Goal: Task Accomplishment & Management: Manage account settings

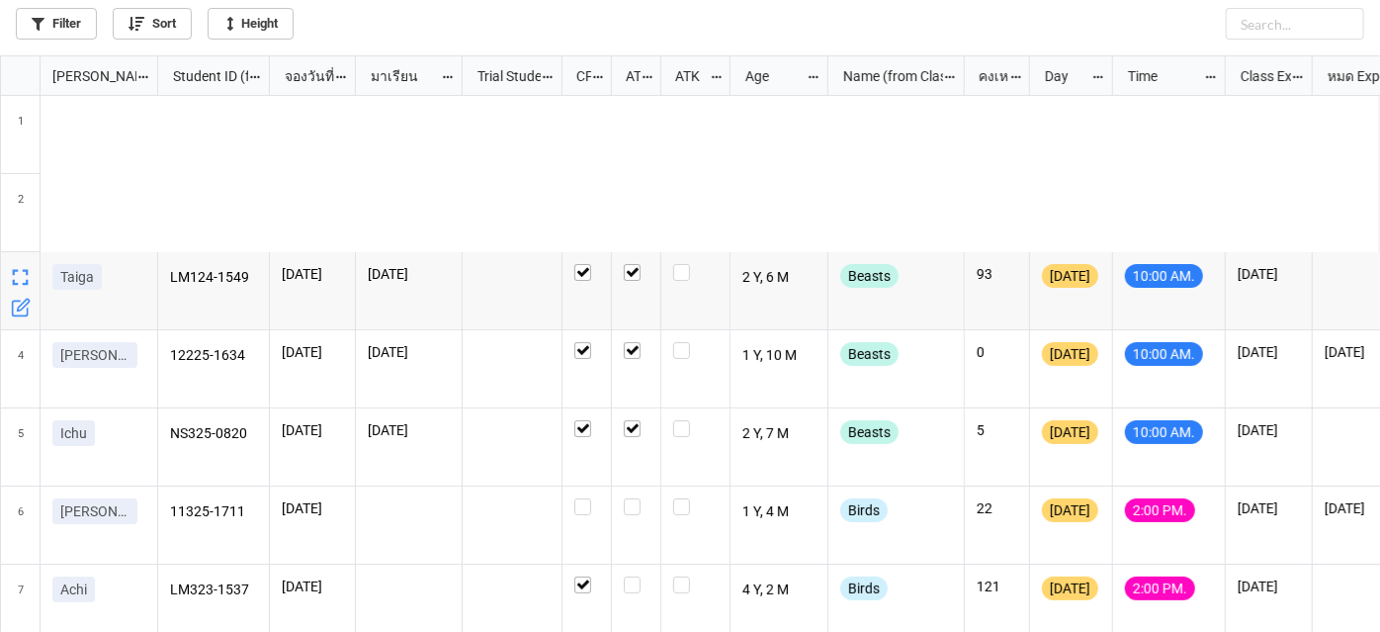
scroll to position [566, 1369]
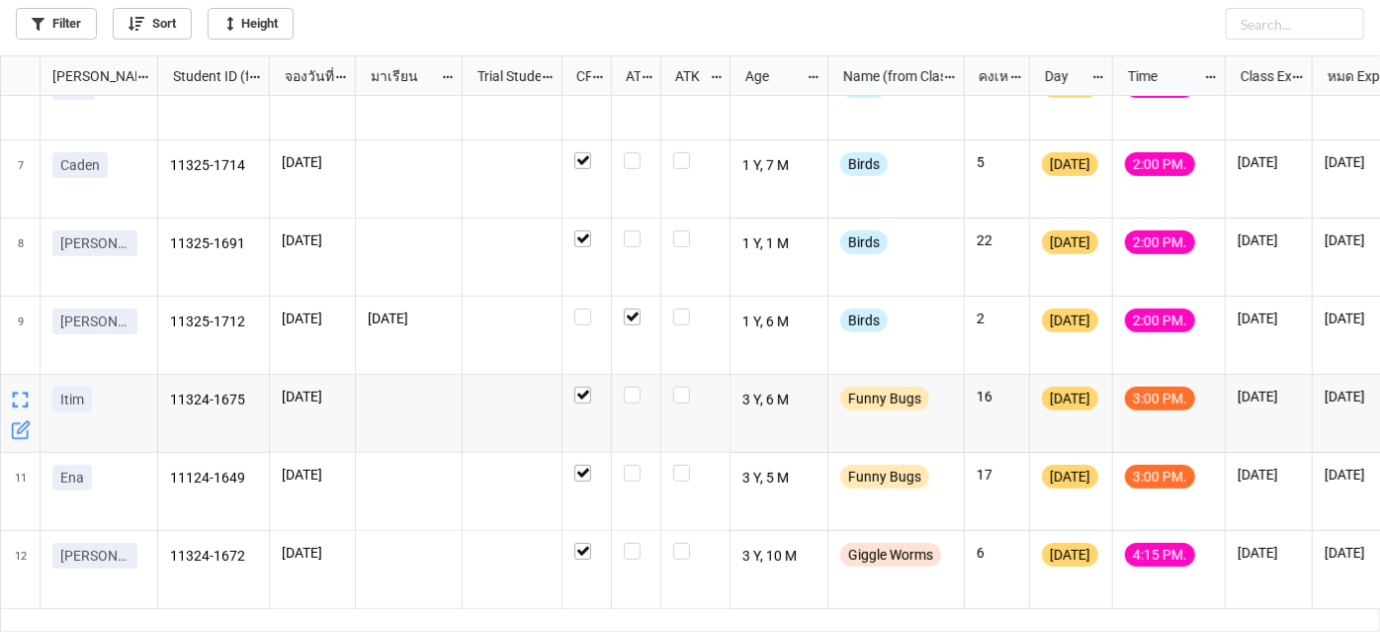
scroll to position [386, 0]
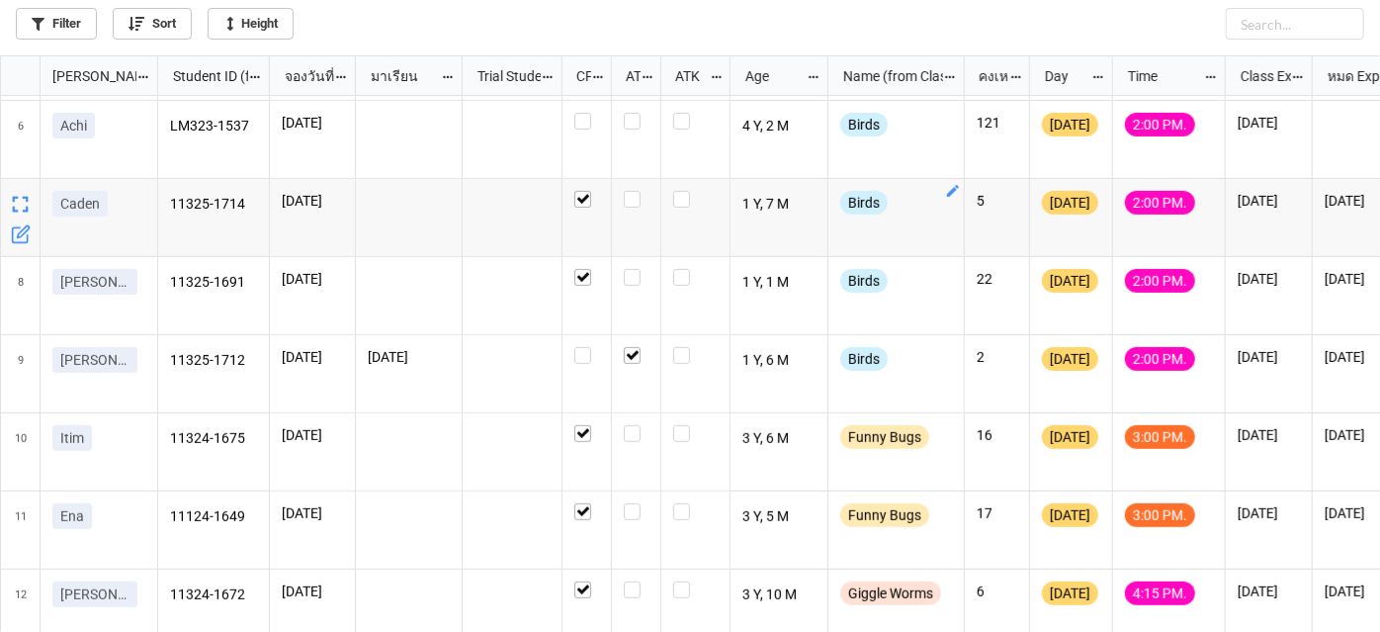
click at [957, 194] on icon "grid" at bounding box center [953, 191] width 16 height 16
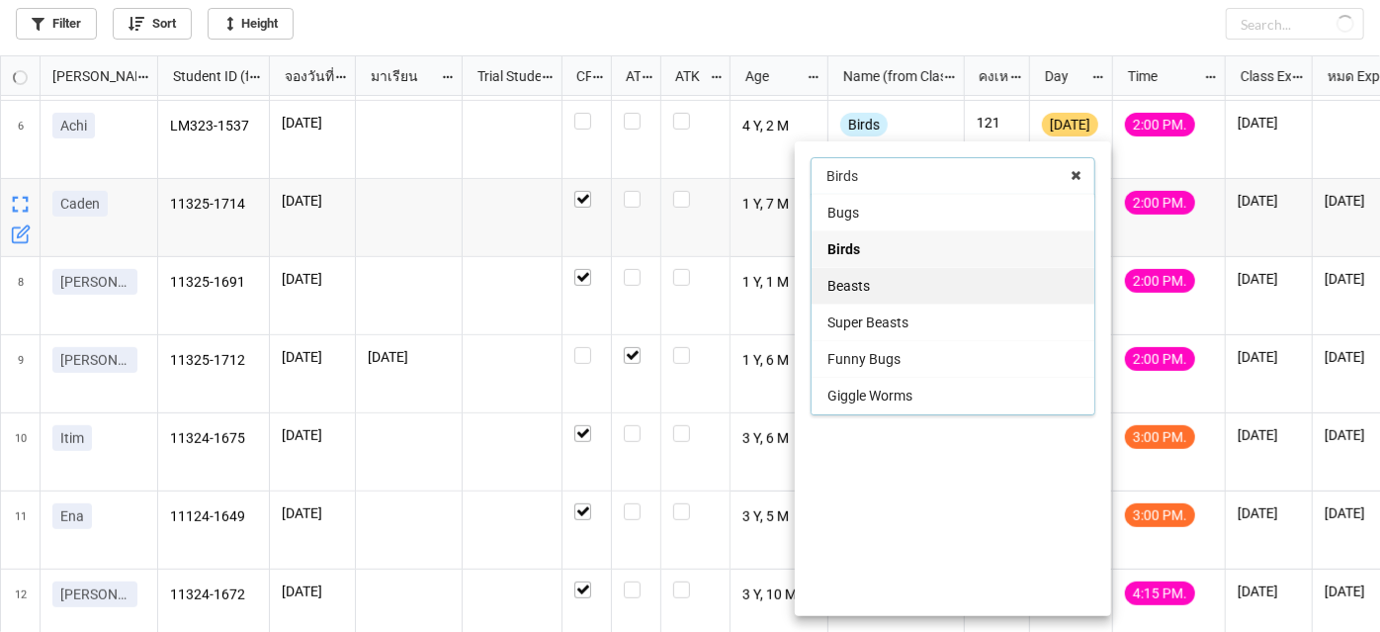
click at [918, 287] on div "Beasts" at bounding box center [953, 285] width 283 height 37
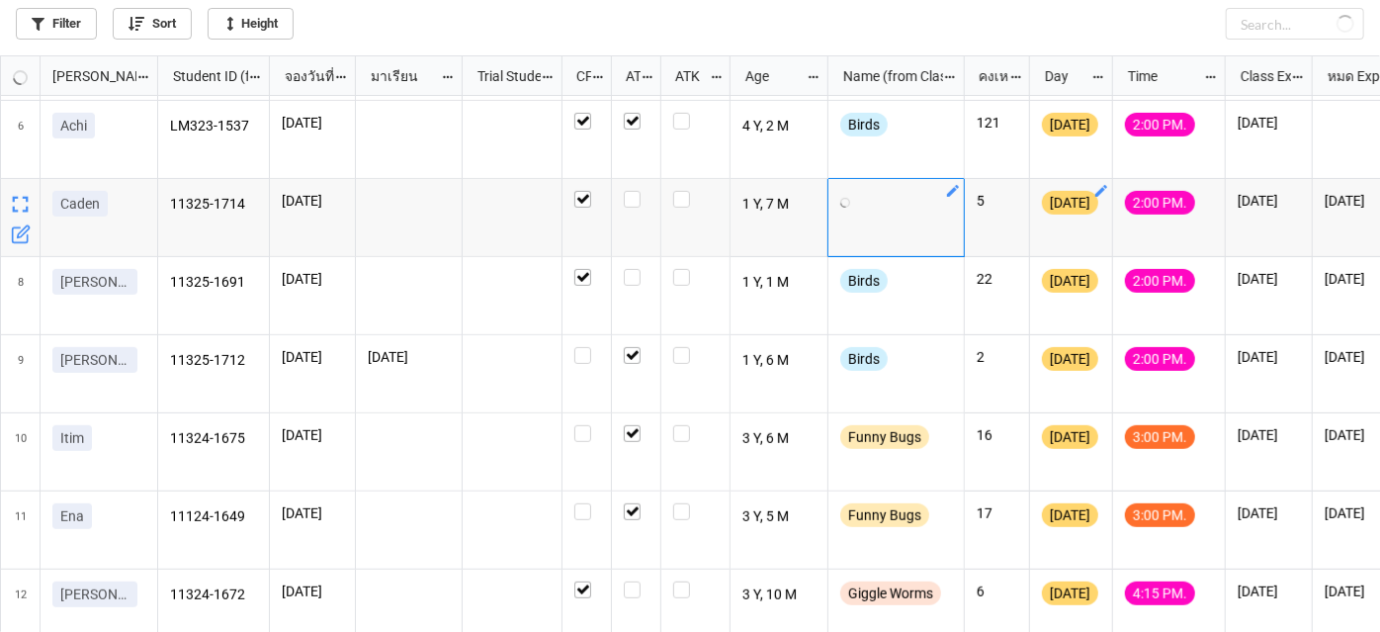
checkbox input "false"
checkbox input "true"
checkbox input "false"
checkbox input "true"
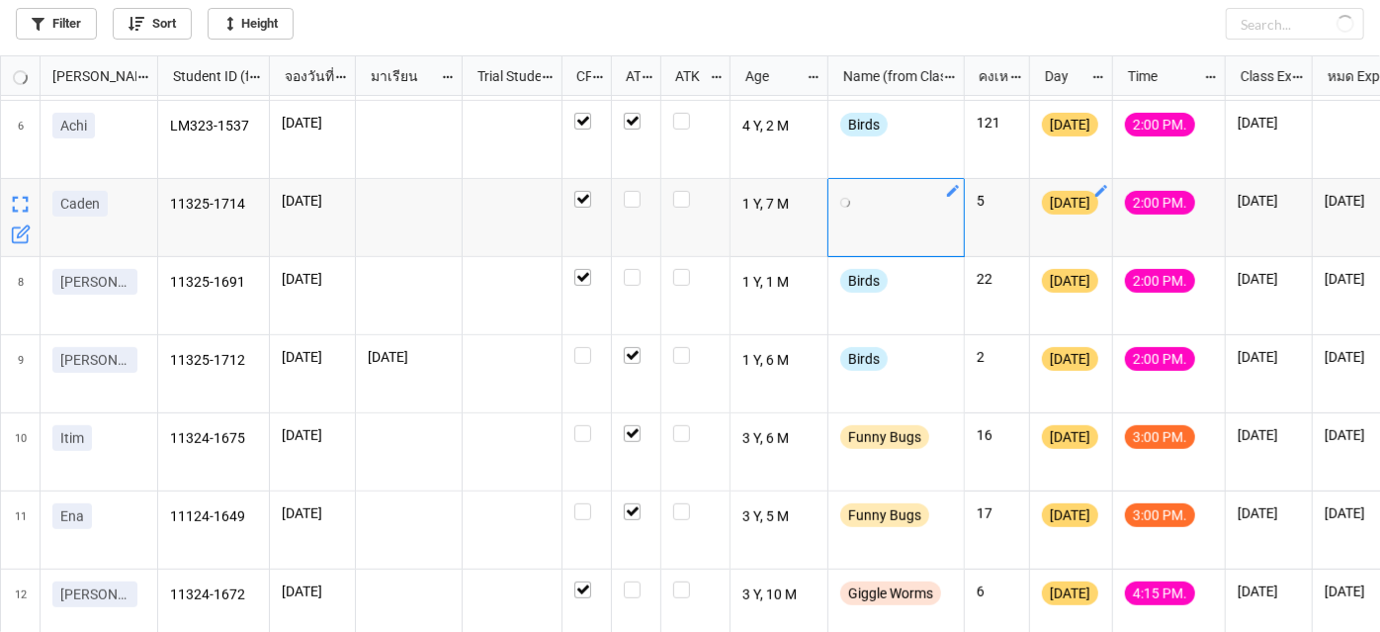
checkbox input "true"
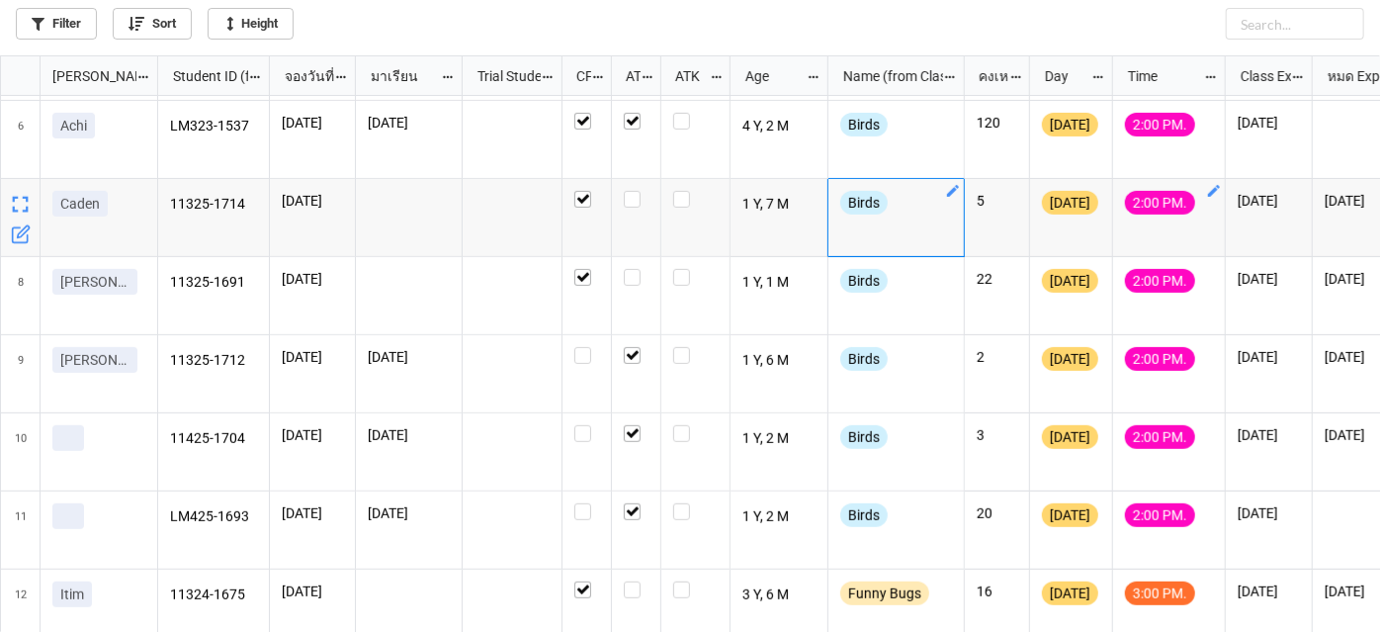
click at [1212, 184] on icon "grid" at bounding box center [1214, 191] width 16 height 16
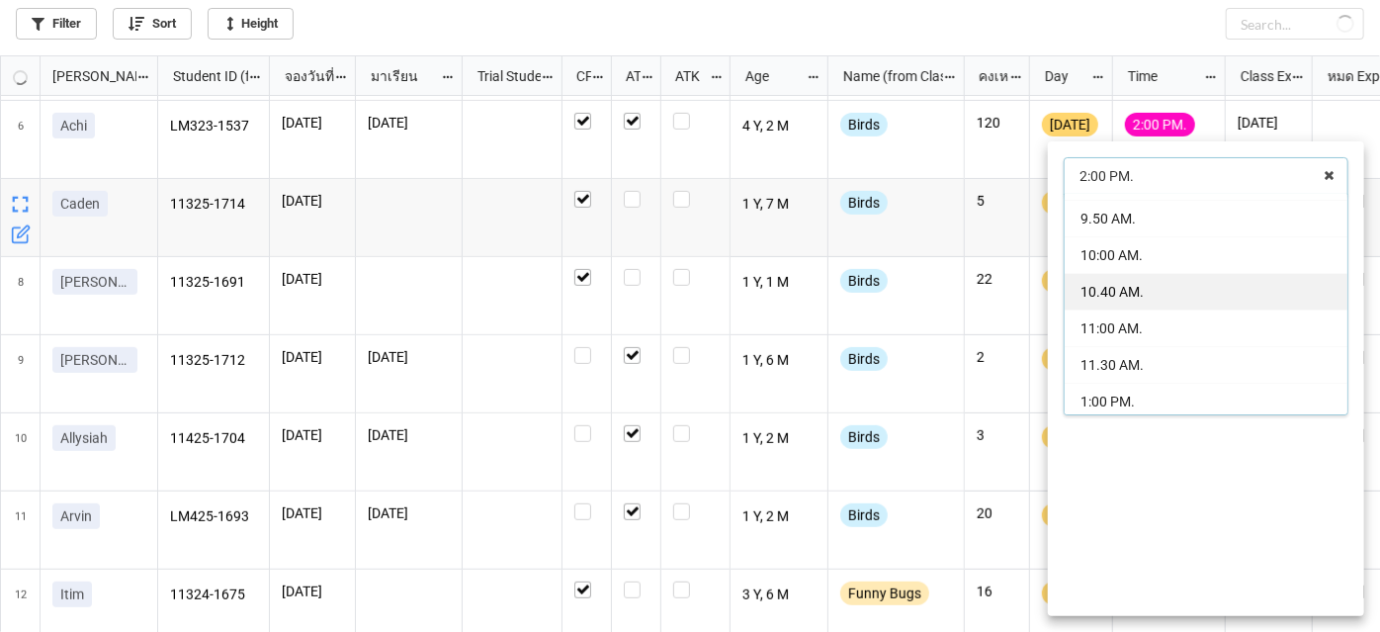
scroll to position [0, 0]
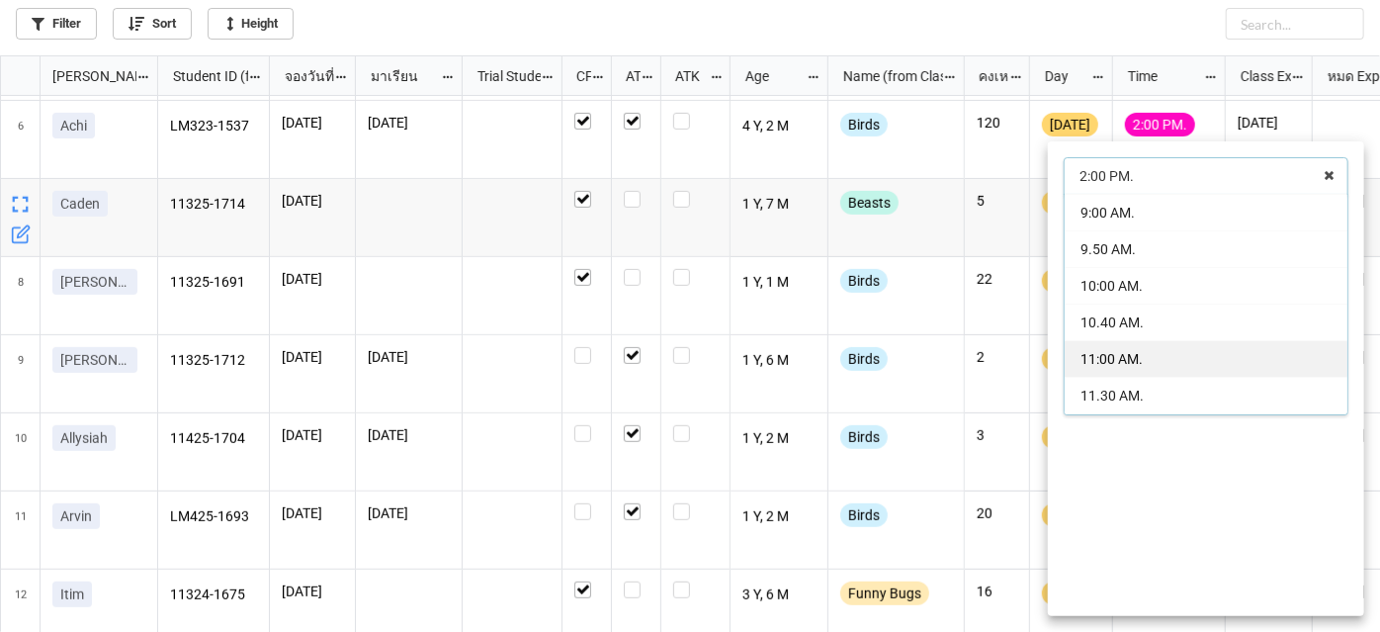
click at [1194, 359] on div "11:00 AM." at bounding box center [1206, 358] width 283 height 37
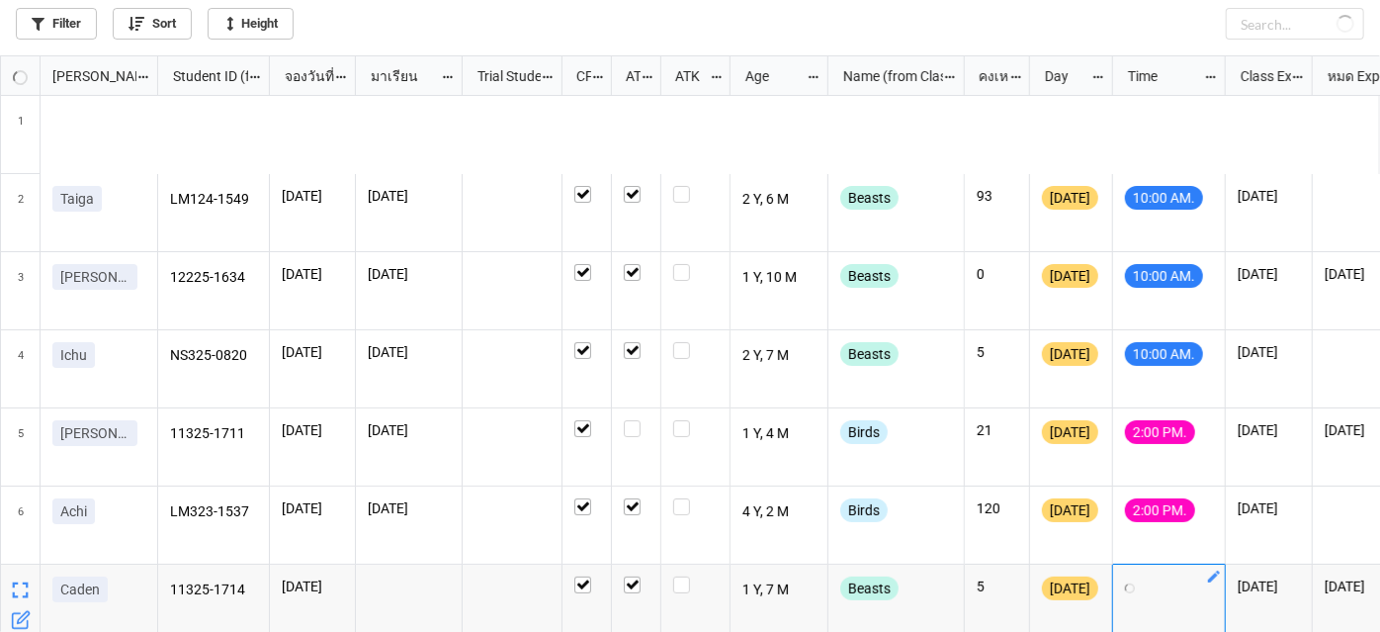
checkbox input "false"
checkbox input "true"
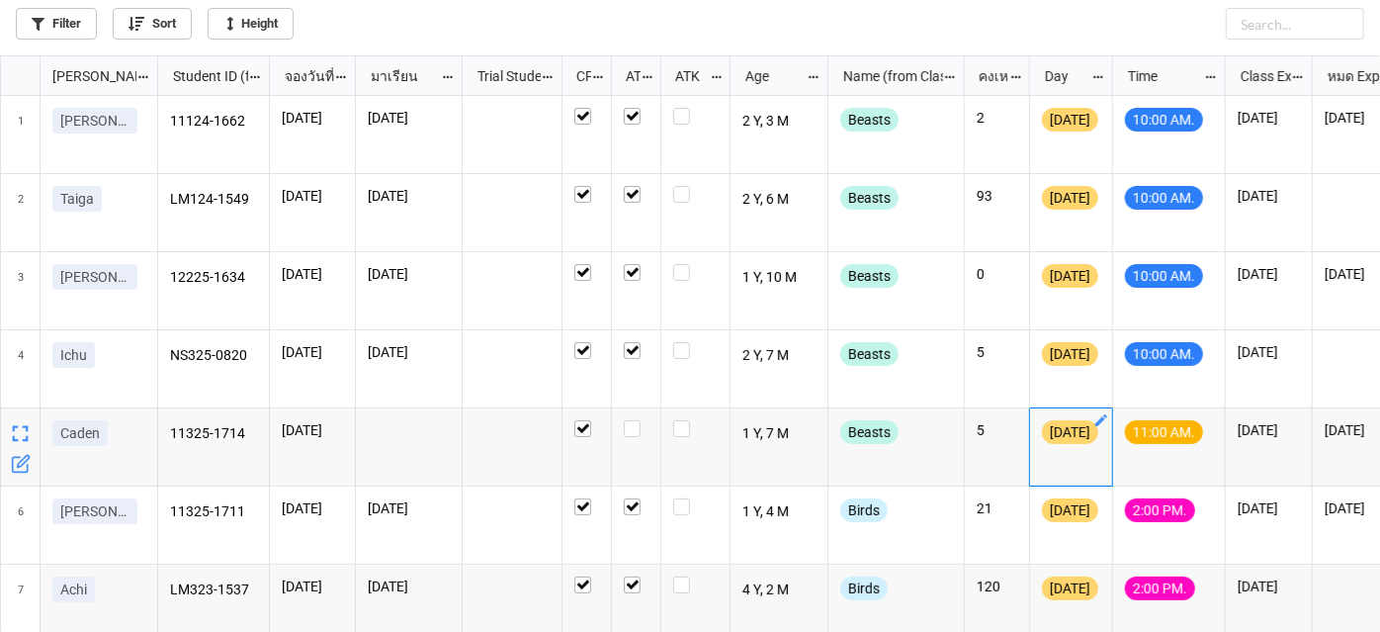
click at [1107, 422] on icon "grid" at bounding box center [1101, 420] width 16 height 16
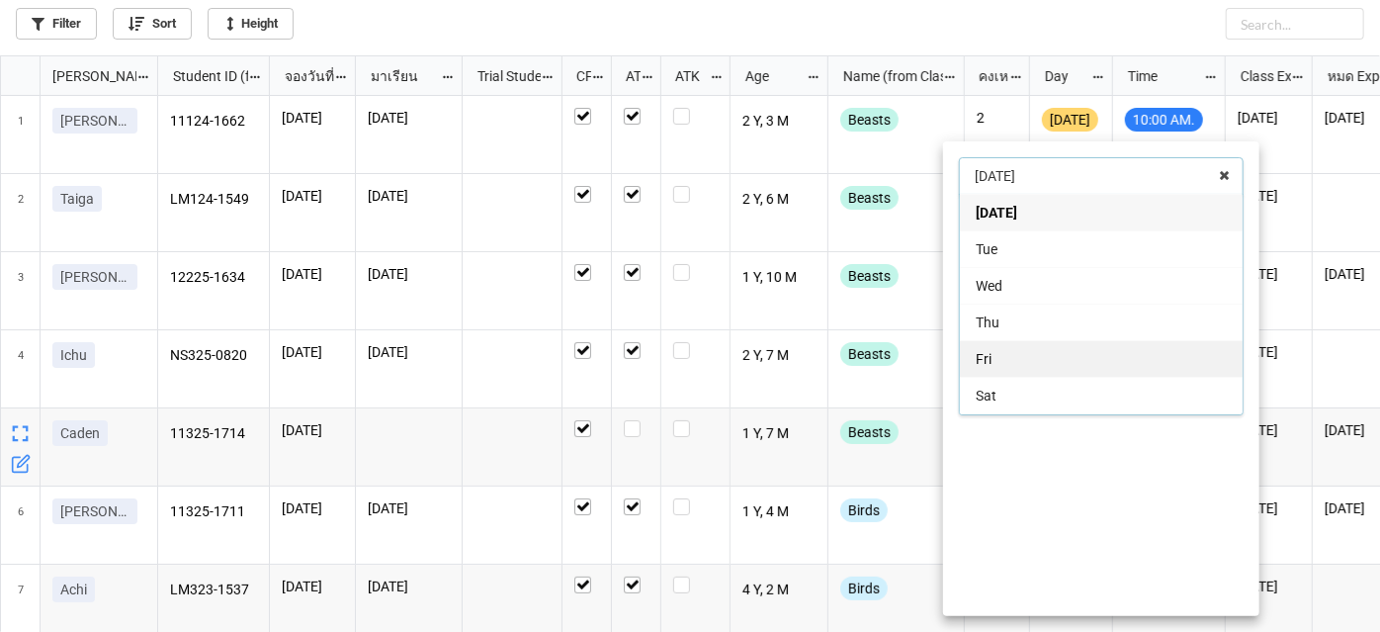
click at [1048, 366] on div "Fri" at bounding box center [1101, 358] width 283 height 37
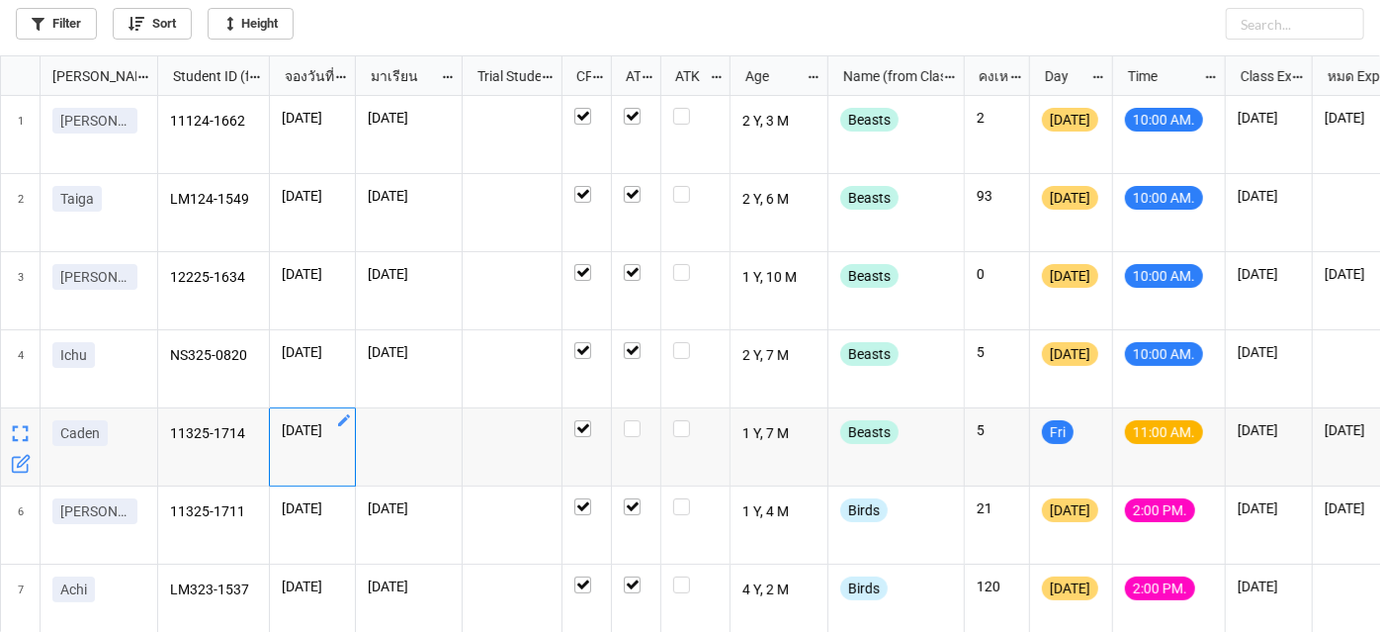
click at [348, 416] on icon "grid" at bounding box center [344, 420] width 12 height 12
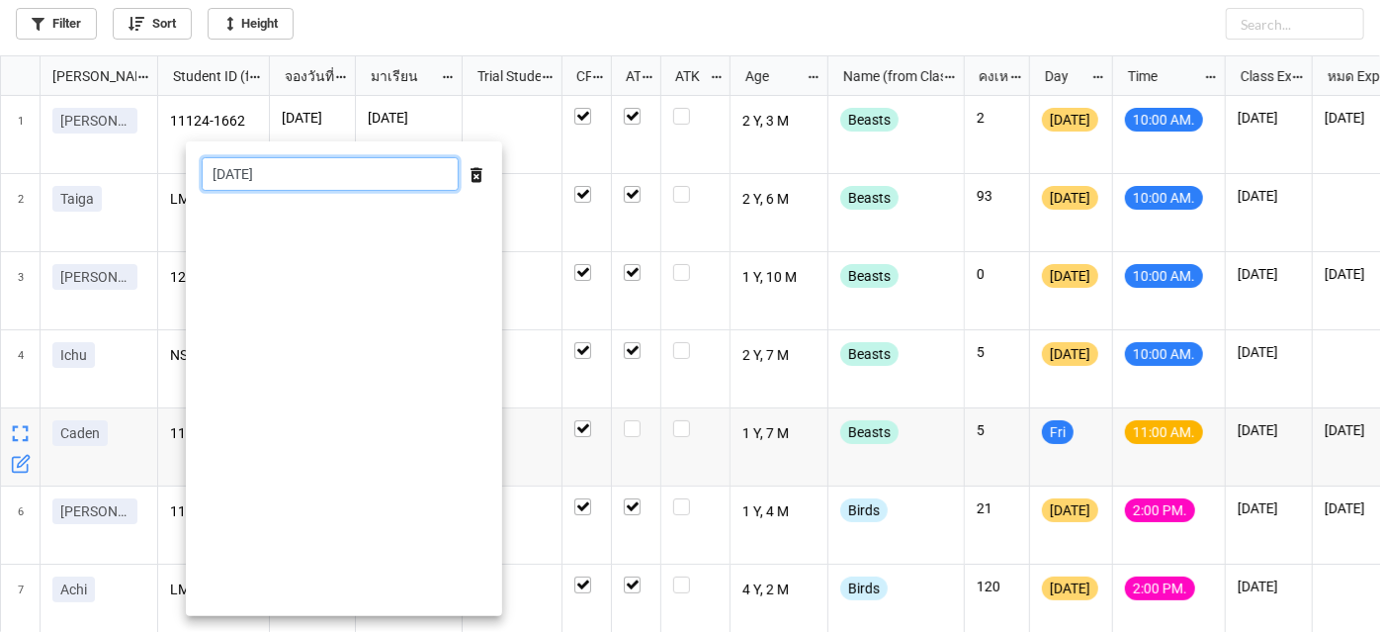
click at [400, 181] on input "[DATE]" at bounding box center [330, 174] width 257 height 34
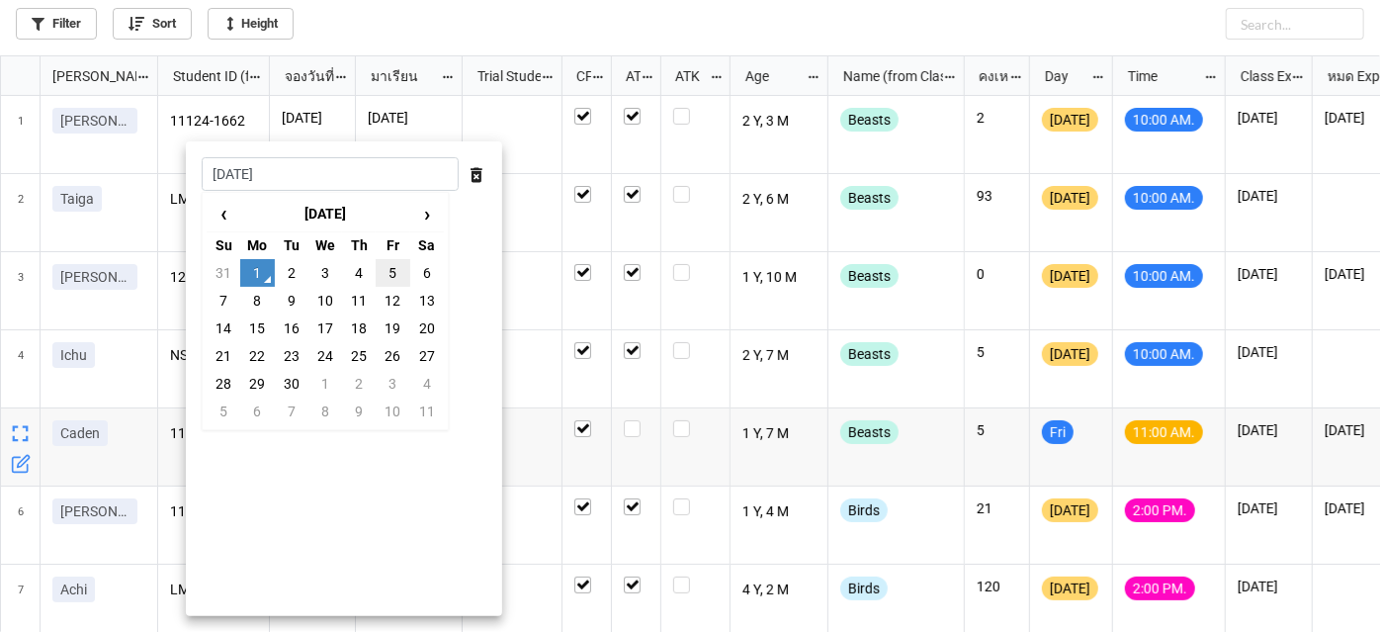
click at [385, 274] on td "5" at bounding box center [393, 273] width 34 height 28
type input "[DATE]"
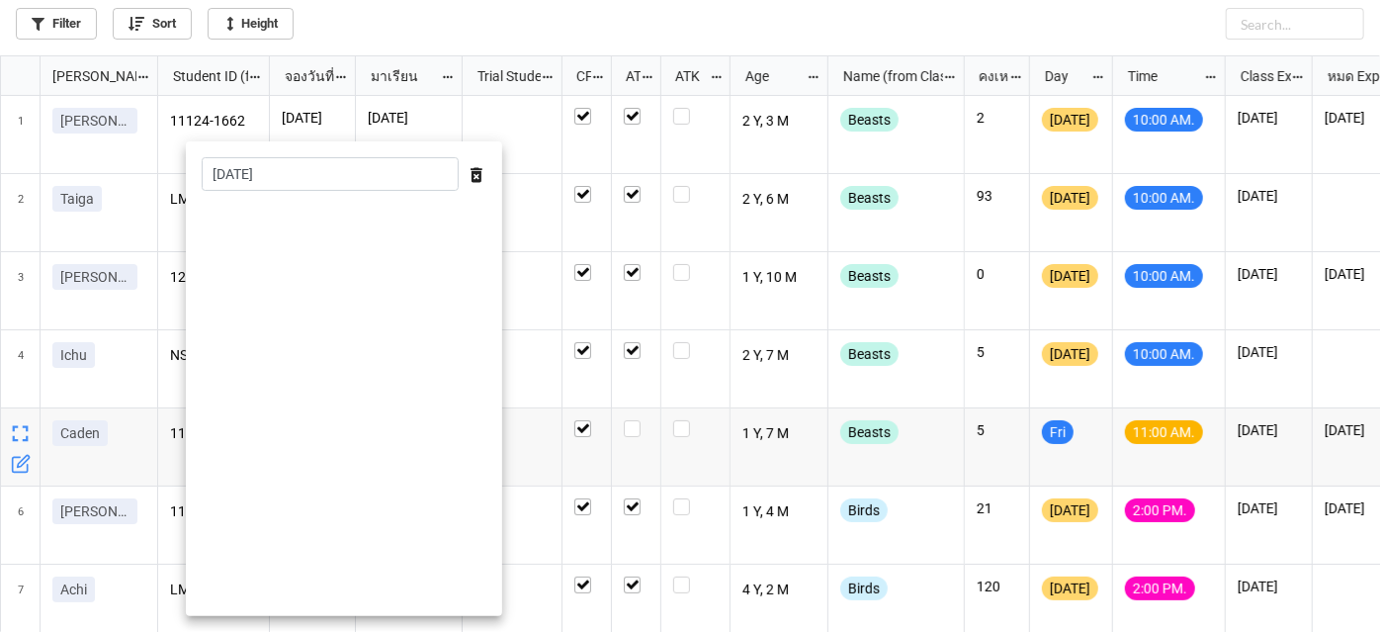
click at [536, 392] on div at bounding box center [690, 316] width 1380 height 632
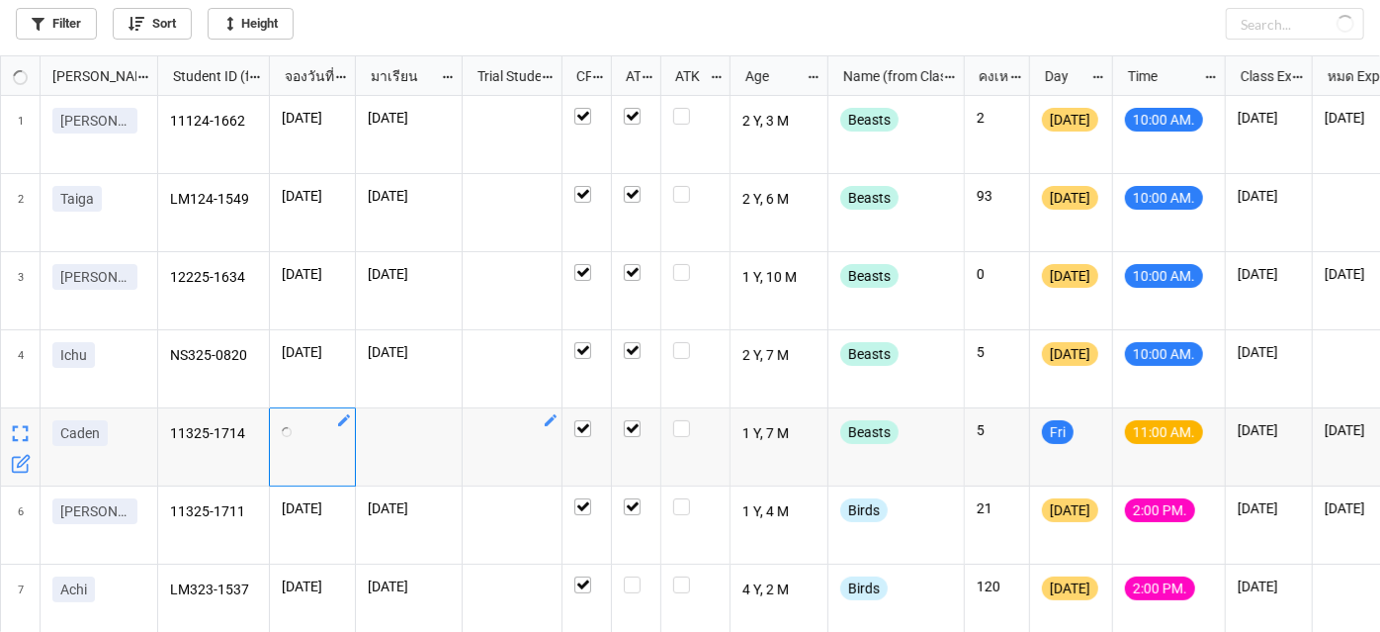
checkbox input "true"
checkbox input "false"
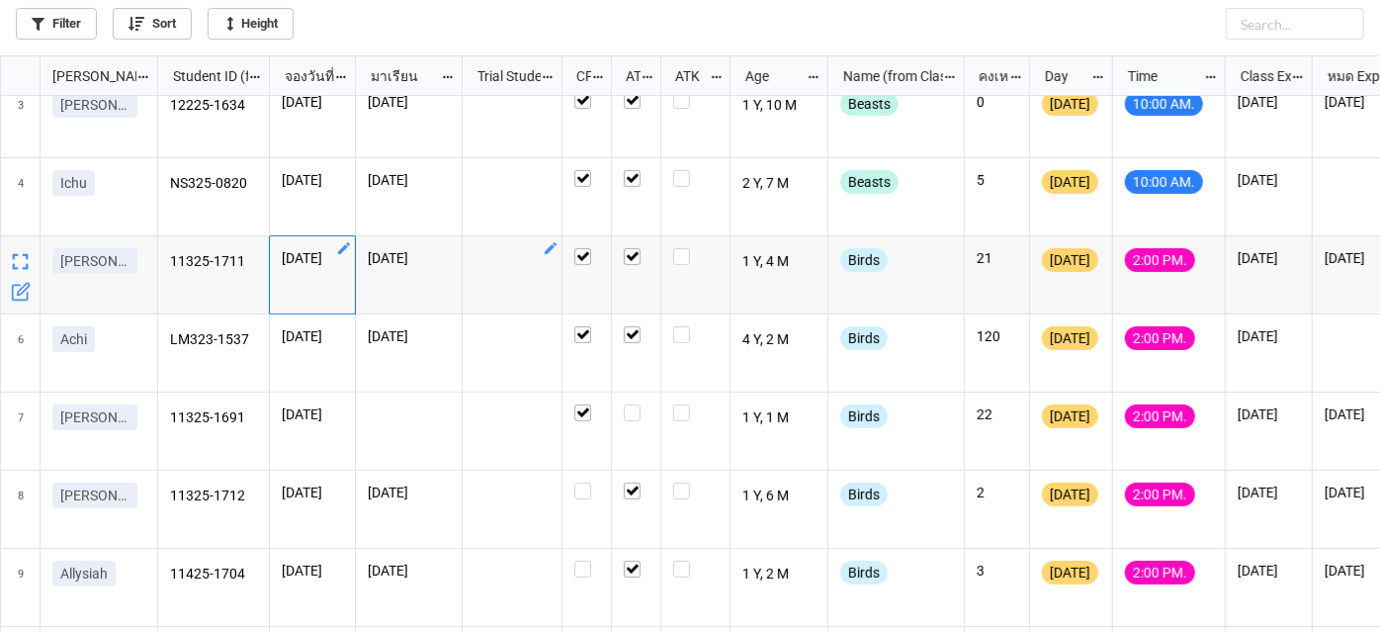
scroll to position [179, 0]
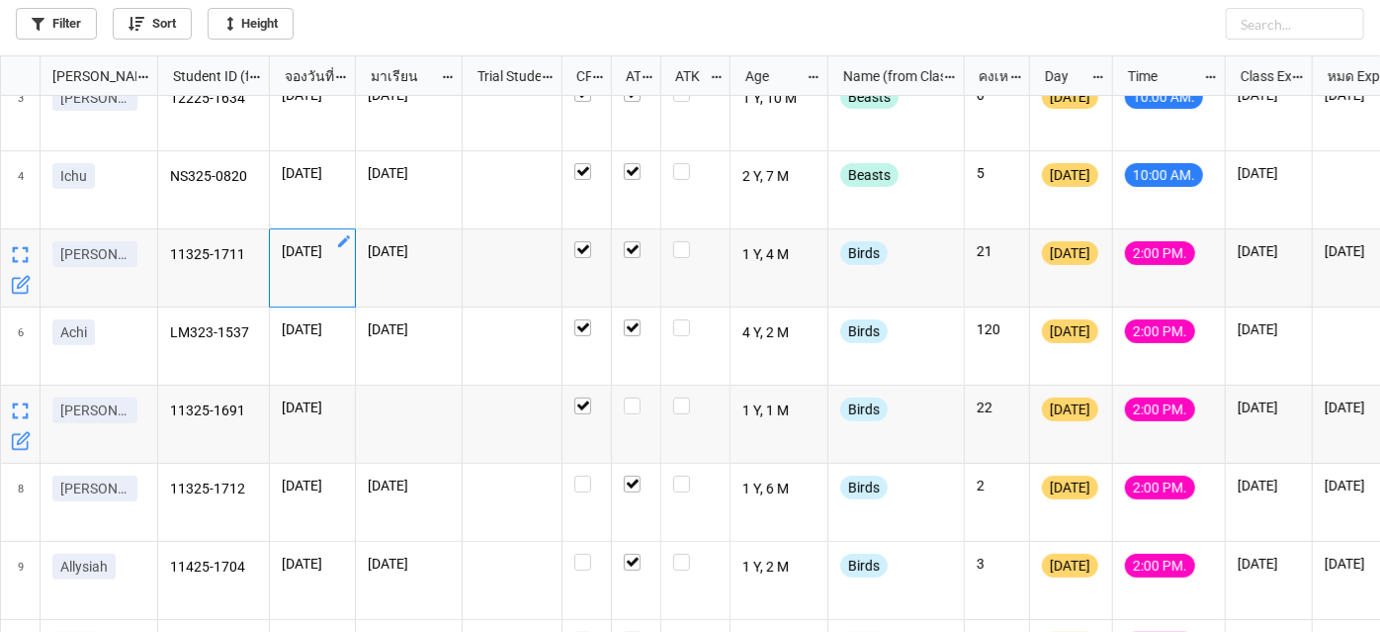
click at [29, 447] on icon "grid" at bounding box center [21, 441] width 20 height 20
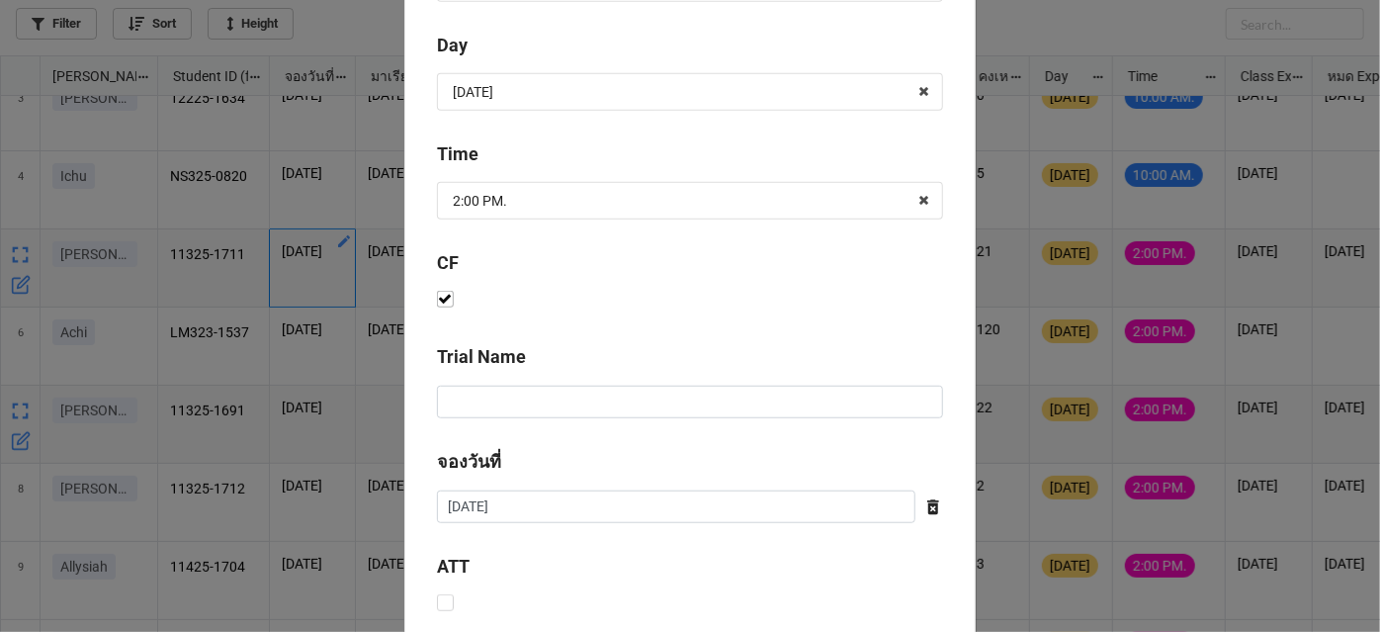
scroll to position [809, 0]
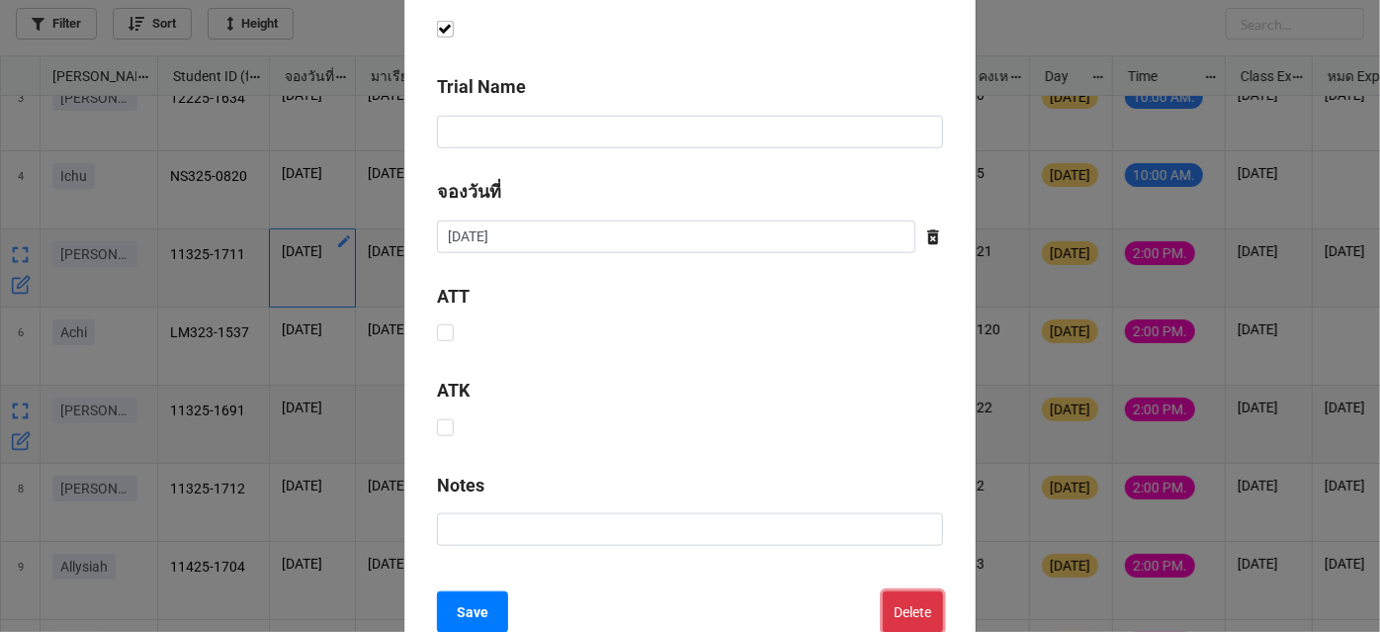
click at [910, 595] on button "Delete" at bounding box center [913, 612] width 60 height 42
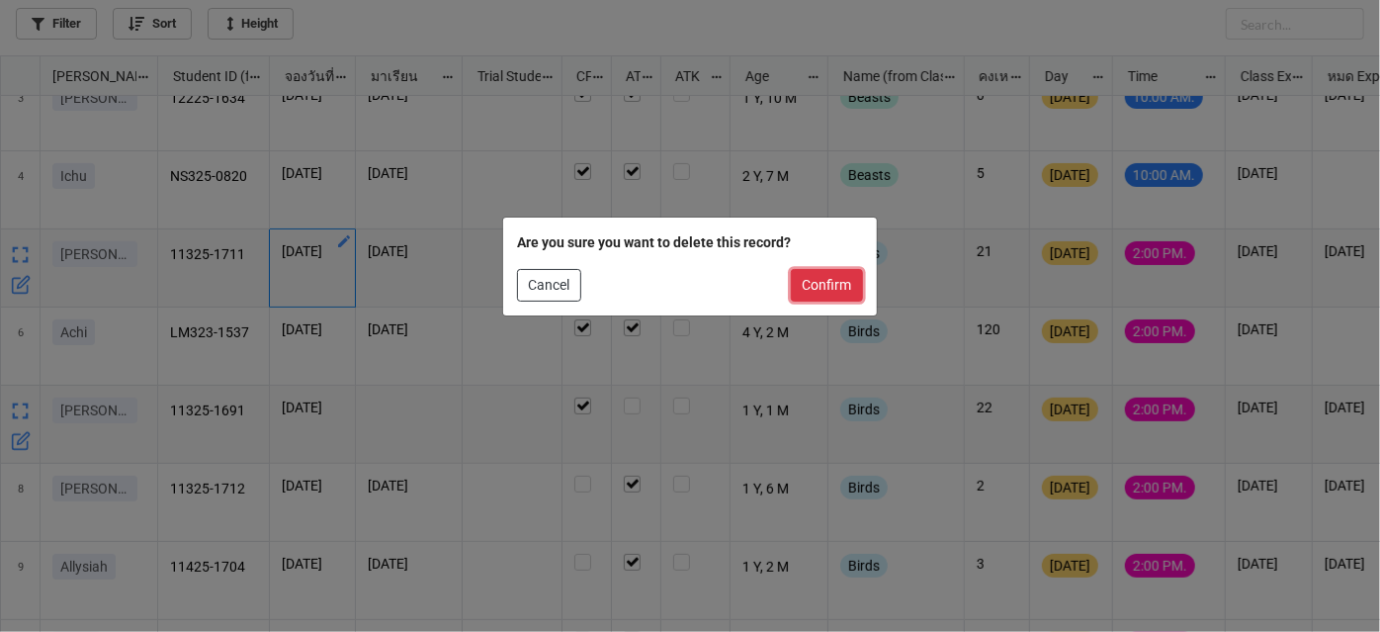
click at [843, 289] on button "Confirm" at bounding box center [827, 286] width 72 height 34
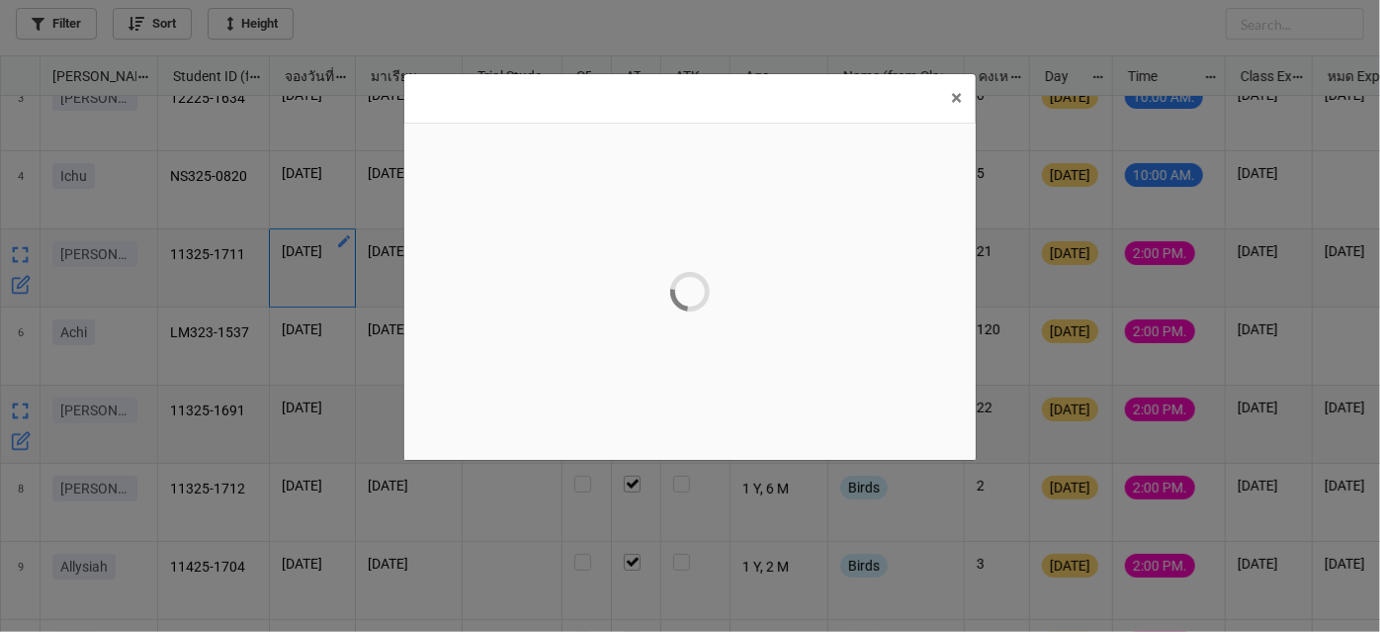
scroll to position [0, 0]
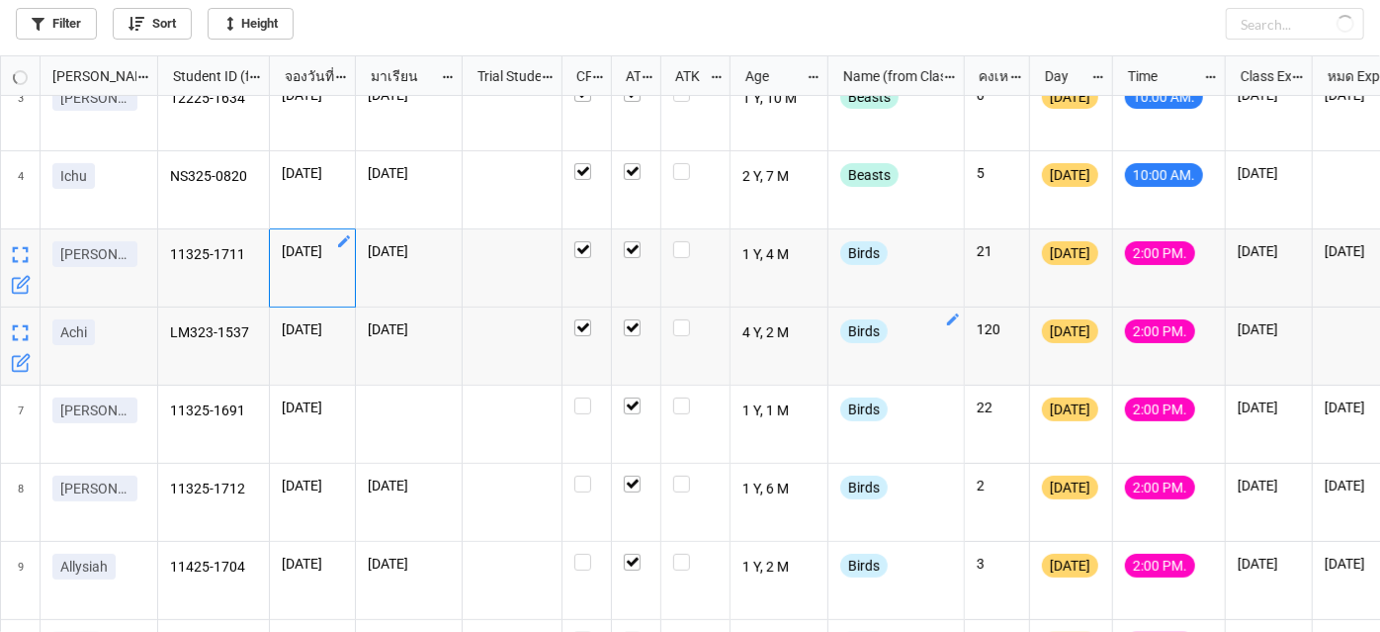
checkbox input "false"
checkbox input "true"
checkbox input "false"
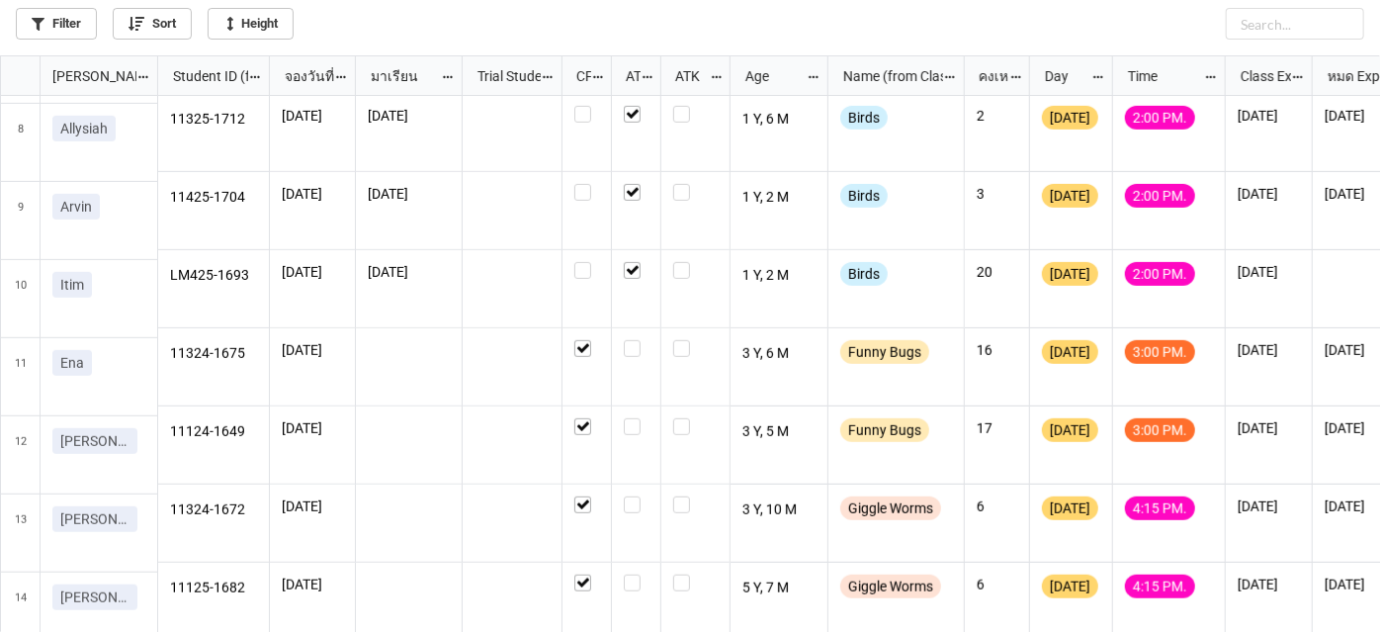
scroll to position [539, 0]
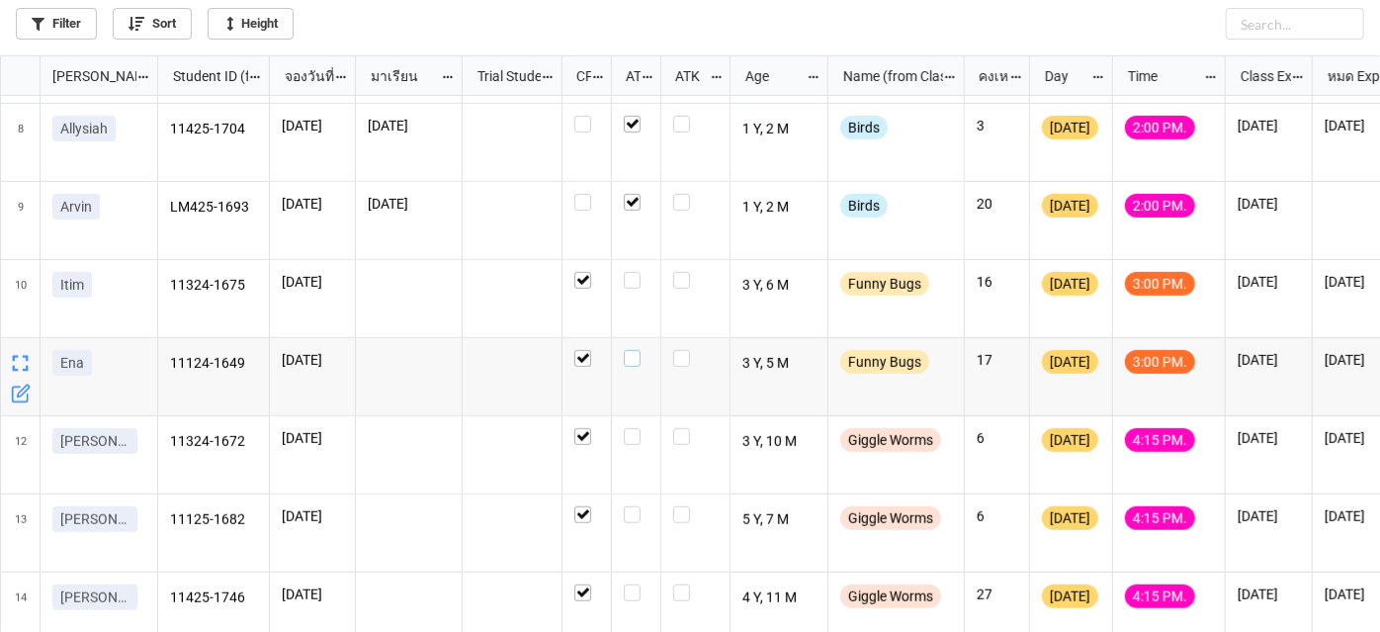
click at [635, 350] on label "grid" at bounding box center [636, 350] width 25 height 0
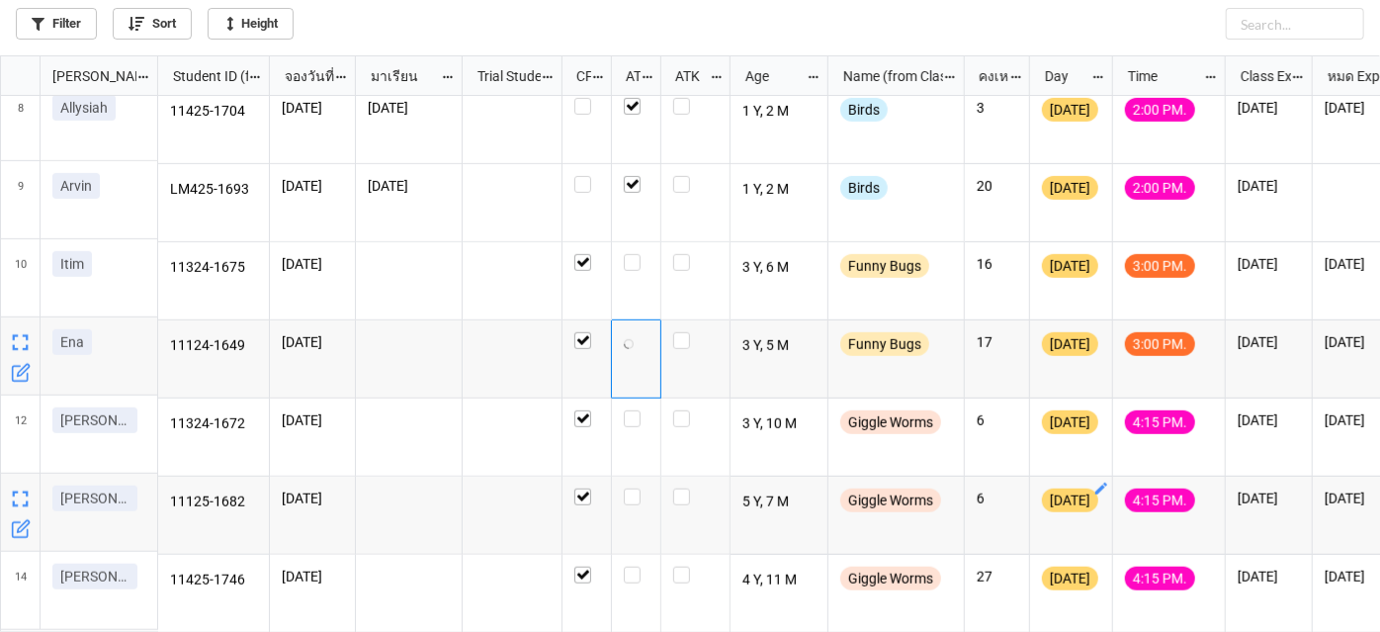
scroll to position [565, 0]
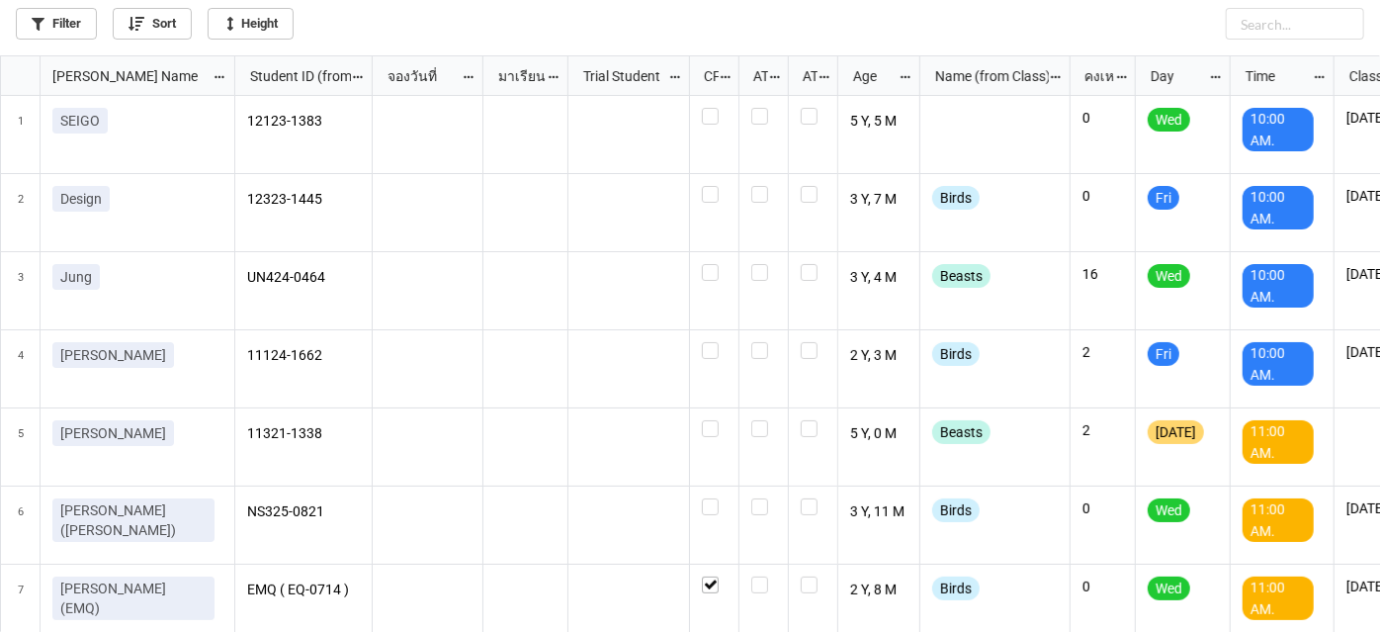
scroll to position [10, 10]
click at [42, 36] on link "Filter" at bounding box center [56, 24] width 81 height 32
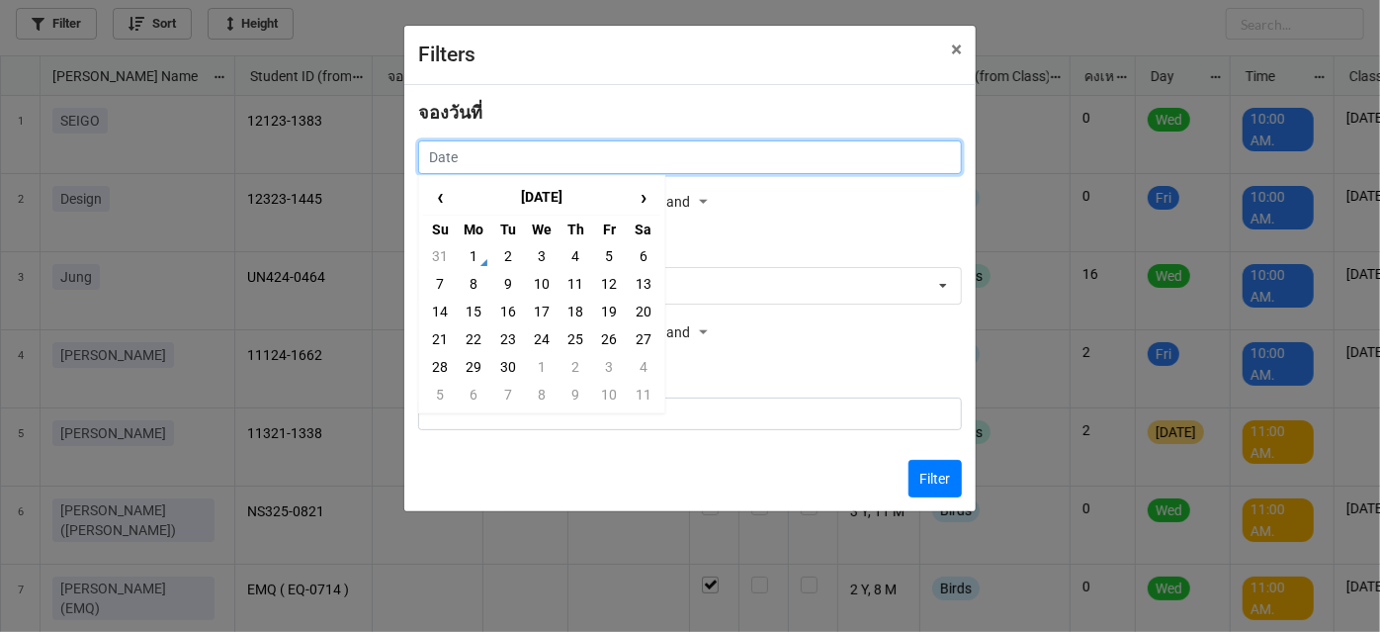
click at [710, 150] on input "text" at bounding box center [690, 157] width 544 height 34
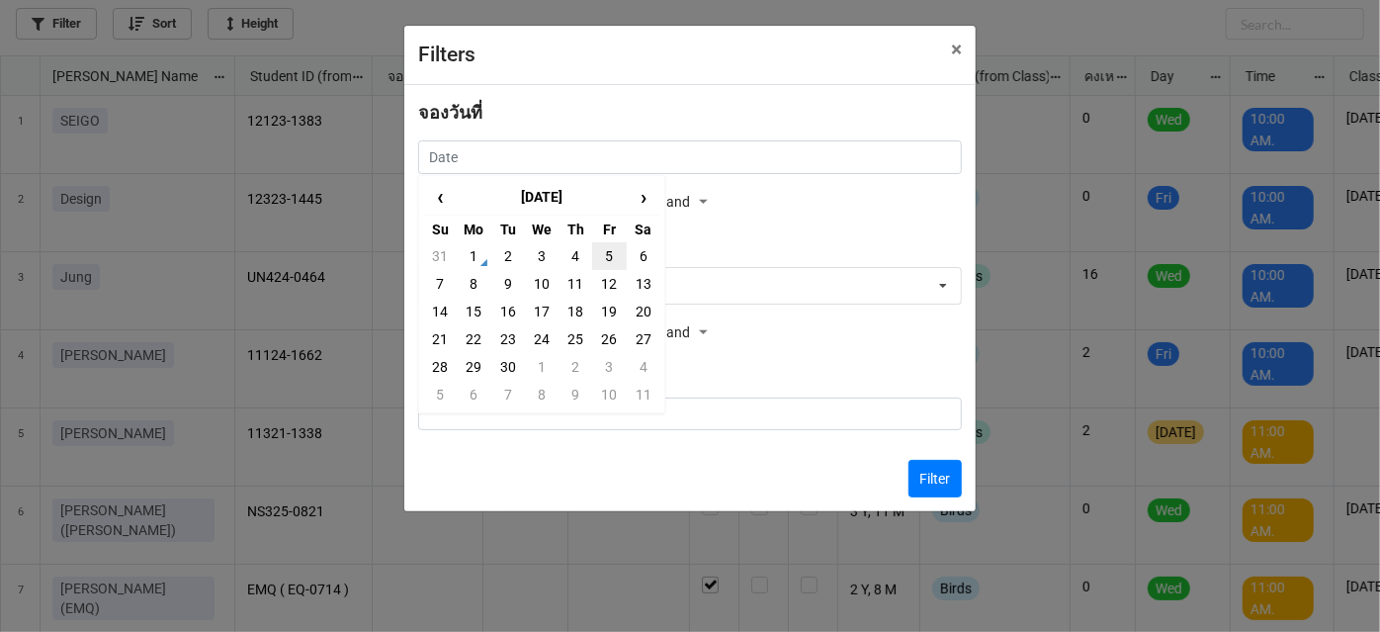
click at [595, 260] on td "5" at bounding box center [609, 256] width 34 height 28
type input "5/9/2025"
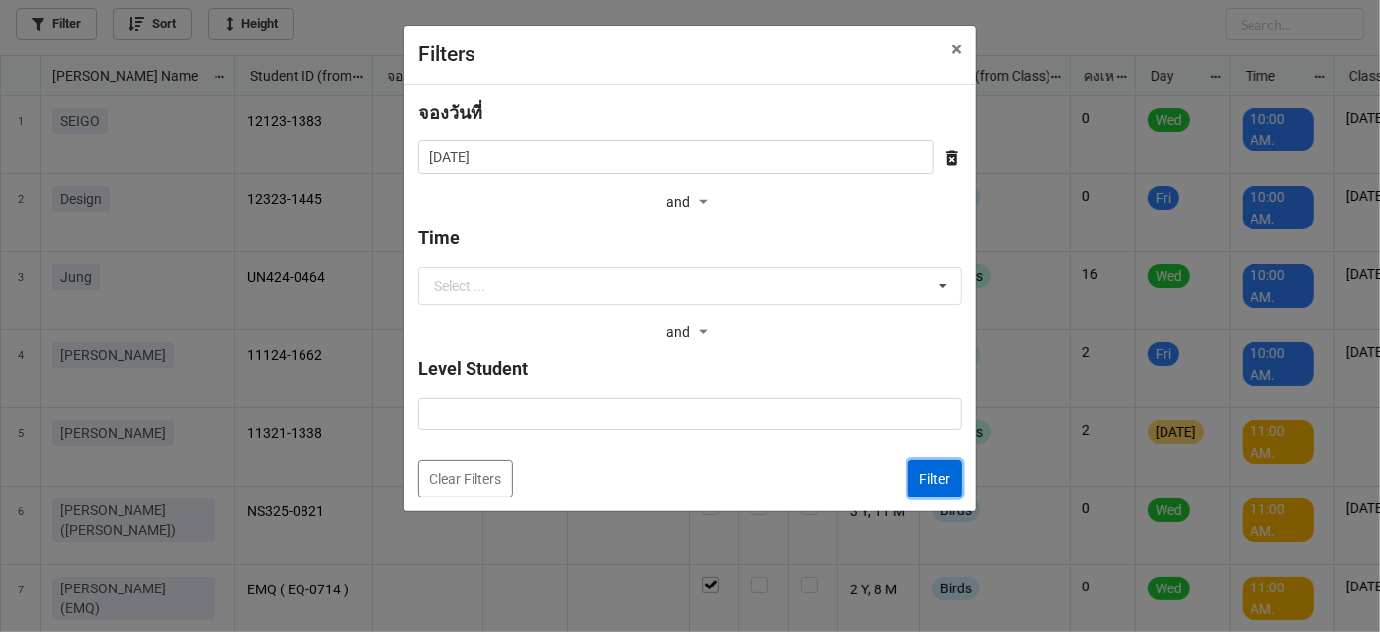
click at [937, 480] on button "Filter" at bounding box center [935, 479] width 53 height 38
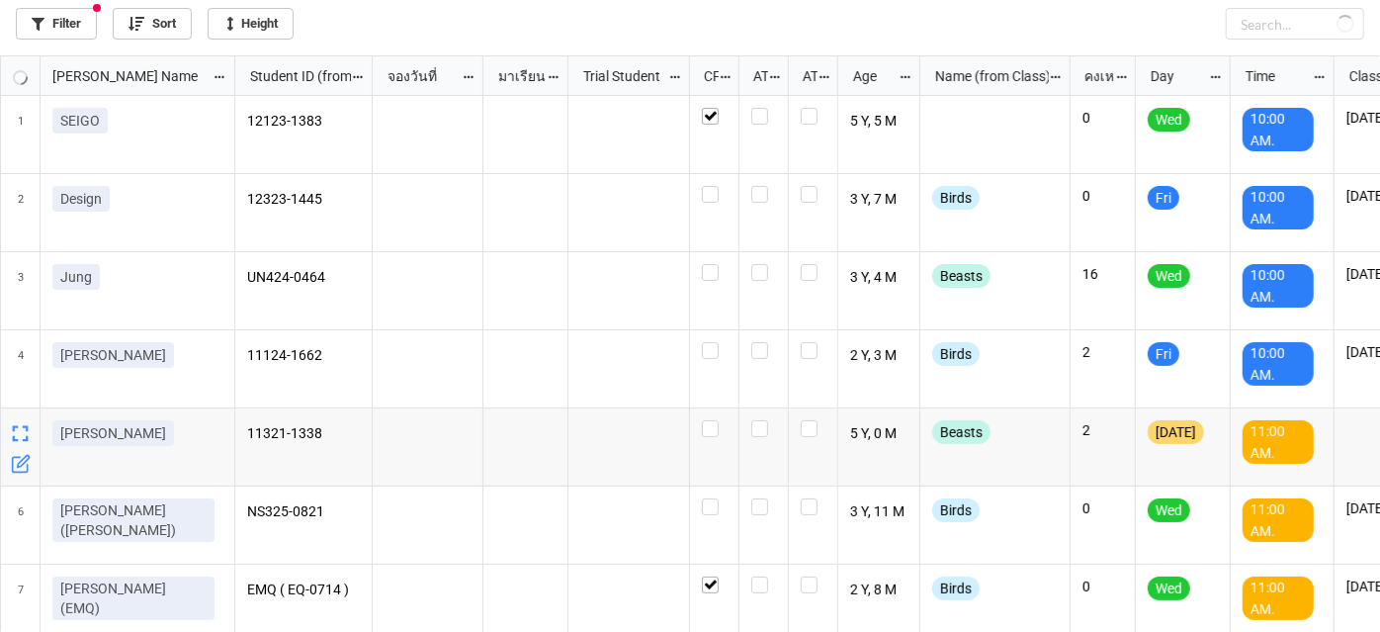
checkbox input "true"
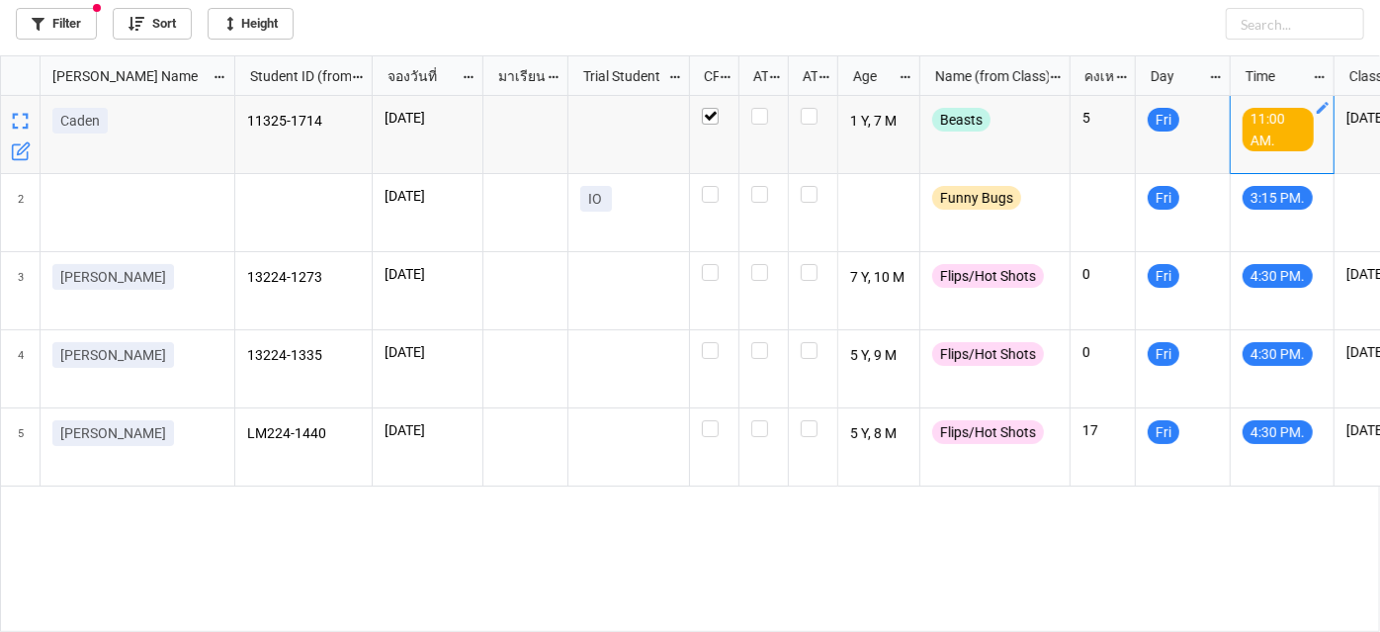
click at [1321, 106] on icon "grid" at bounding box center [1323, 108] width 16 height 16
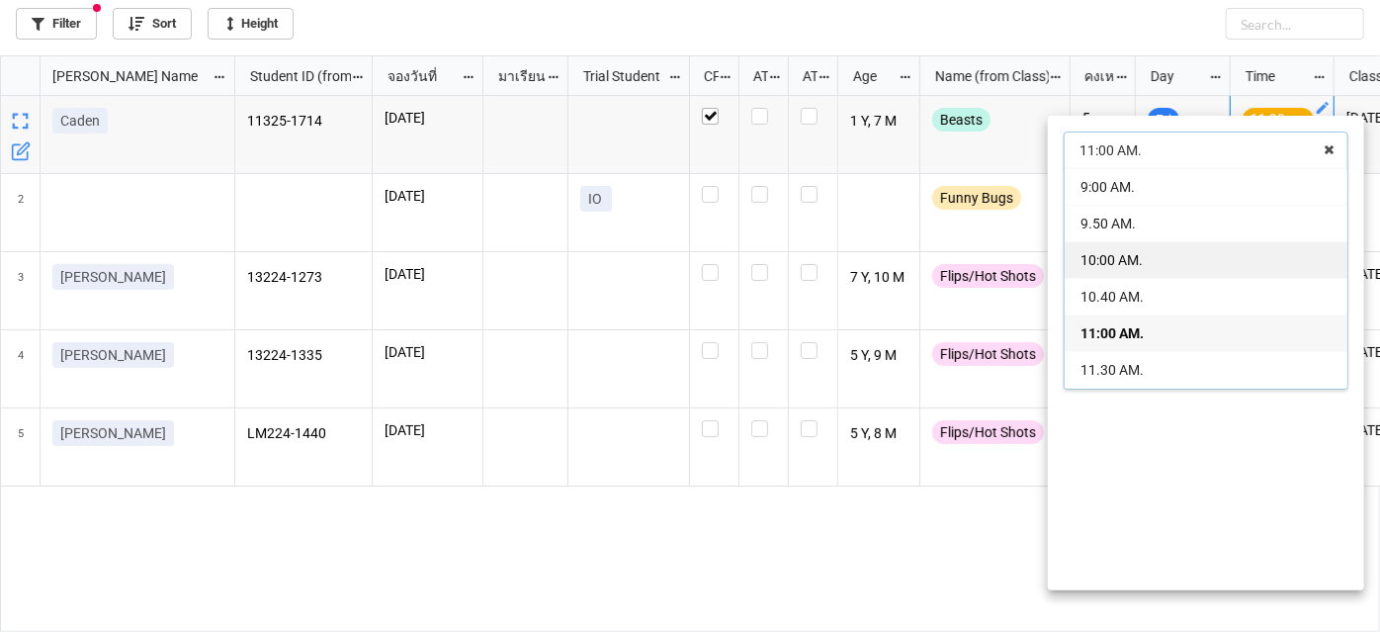
click at [1242, 271] on div "10:00 AM." at bounding box center [1206, 259] width 283 height 37
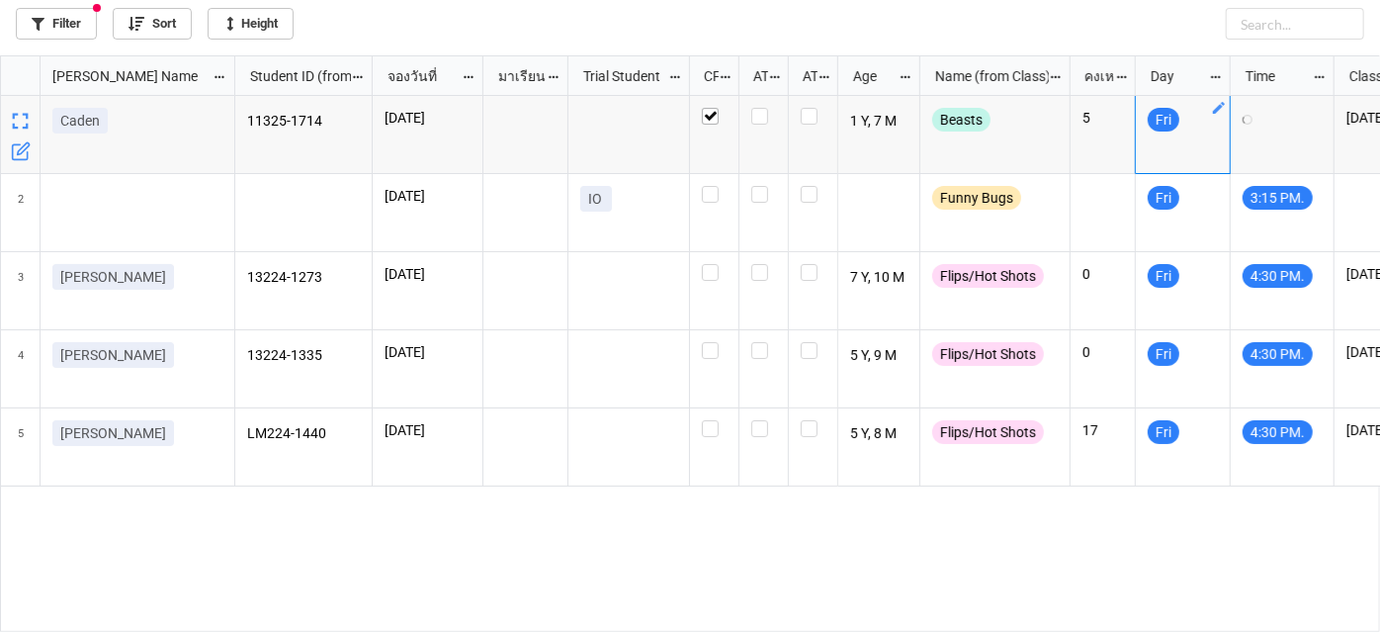
click at [1217, 107] on icon "grid" at bounding box center [1219, 108] width 16 height 16
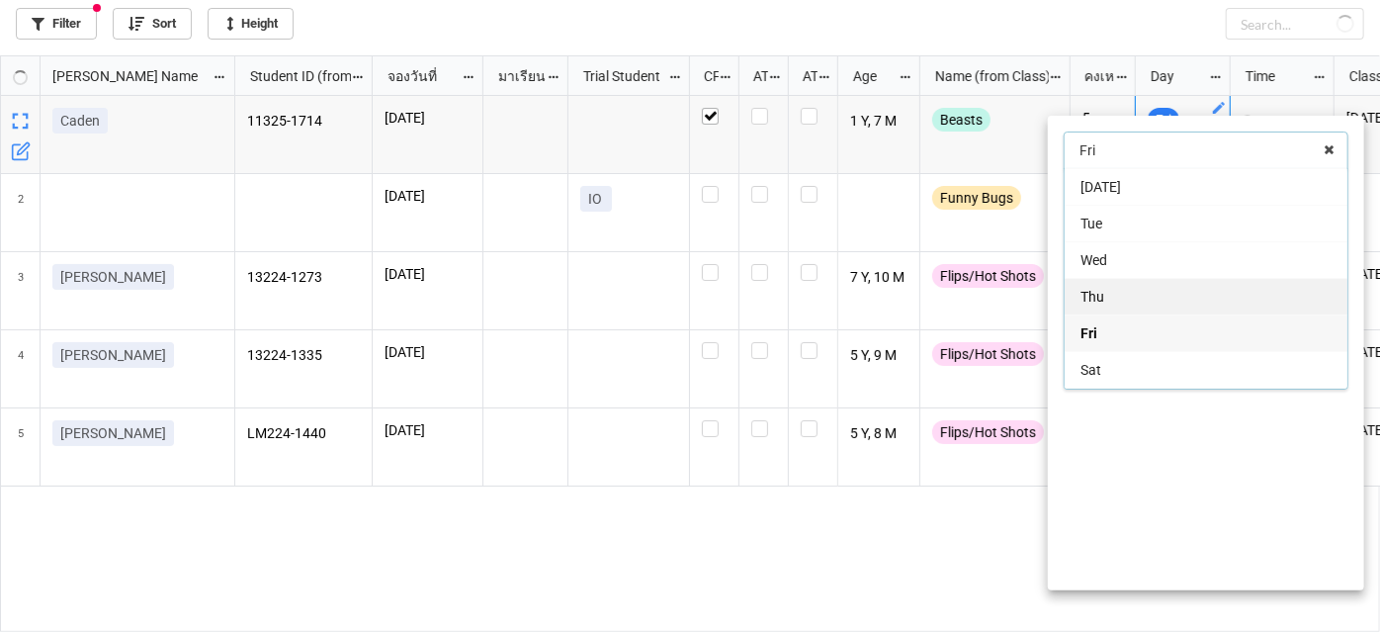
click at [1152, 307] on div "Thu" at bounding box center [1206, 296] width 283 height 37
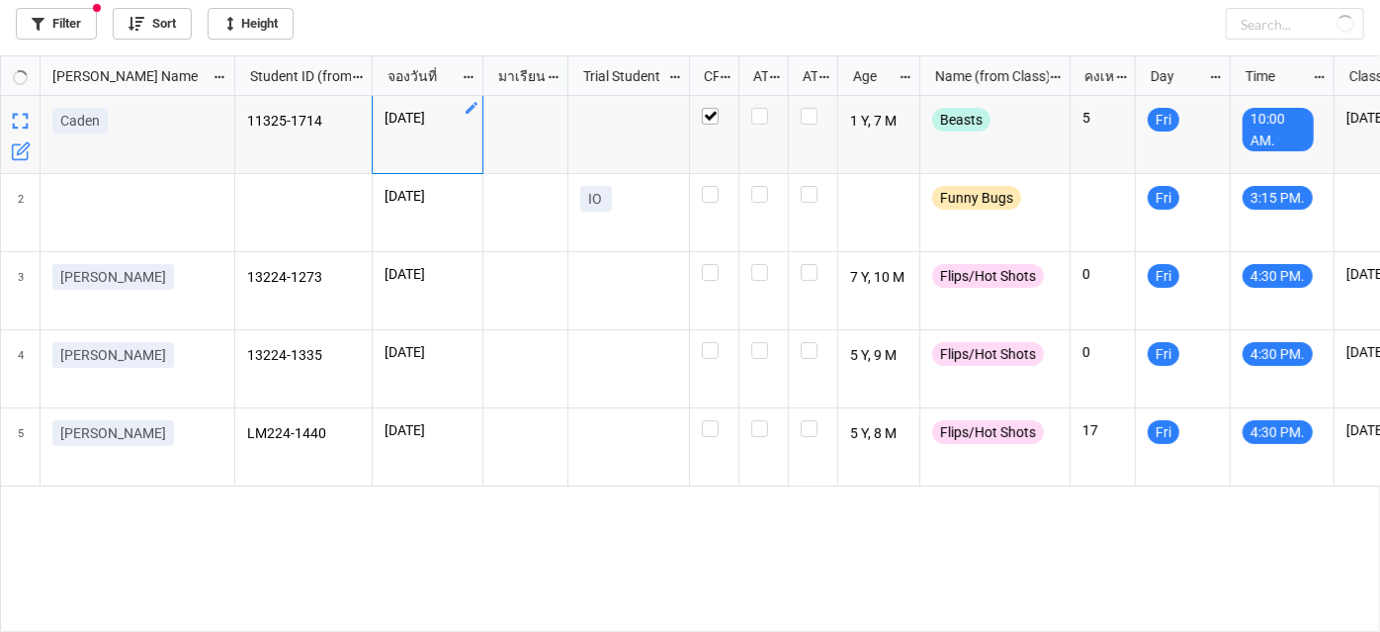
click at [473, 107] on icon "grid" at bounding box center [472, 108] width 12 height 12
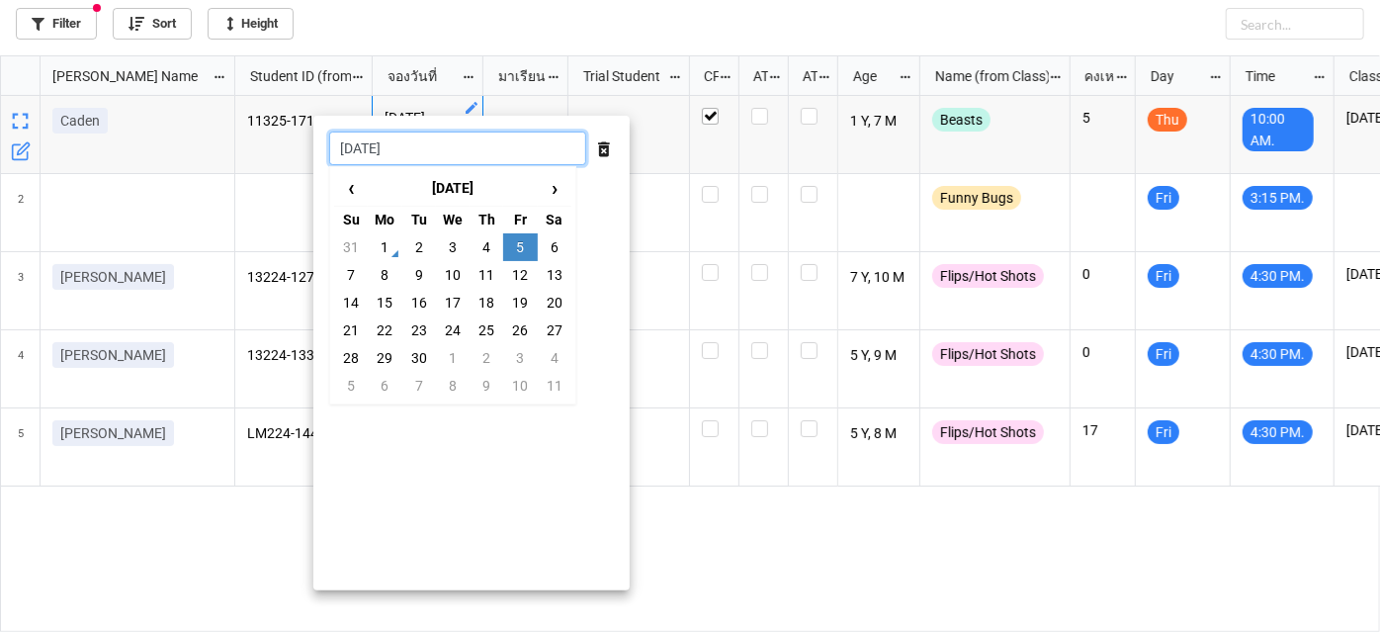
click at [428, 151] on input "[DATE]" at bounding box center [457, 148] width 257 height 34
click at [478, 249] on td "4" at bounding box center [487, 247] width 34 height 28
type input "4/9/2025"
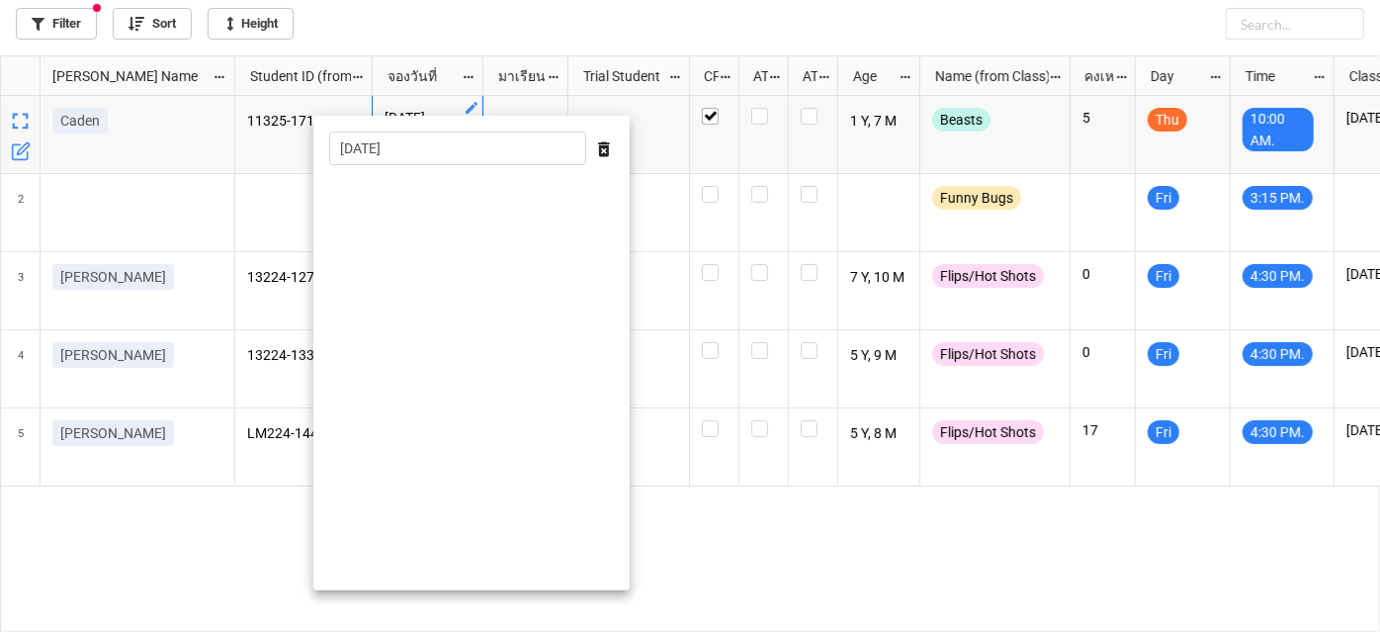
click at [953, 516] on div at bounding box center [690, 316] width 1380 height 632
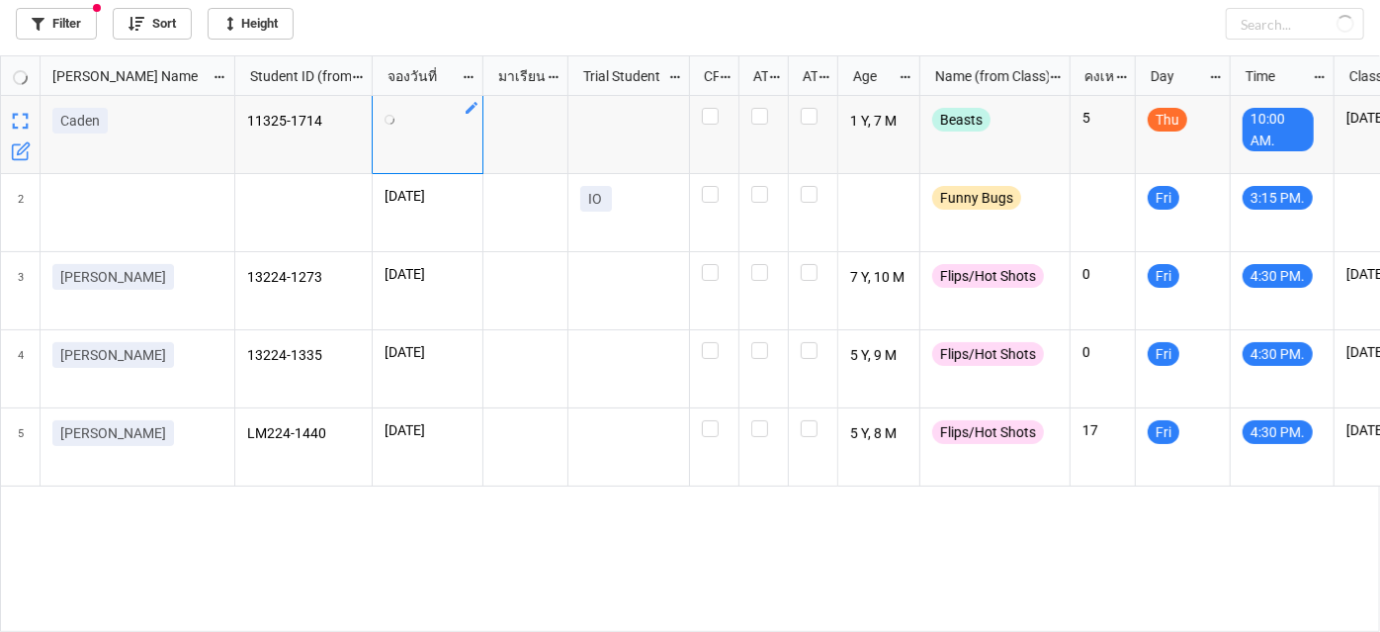
checkbox input "false"
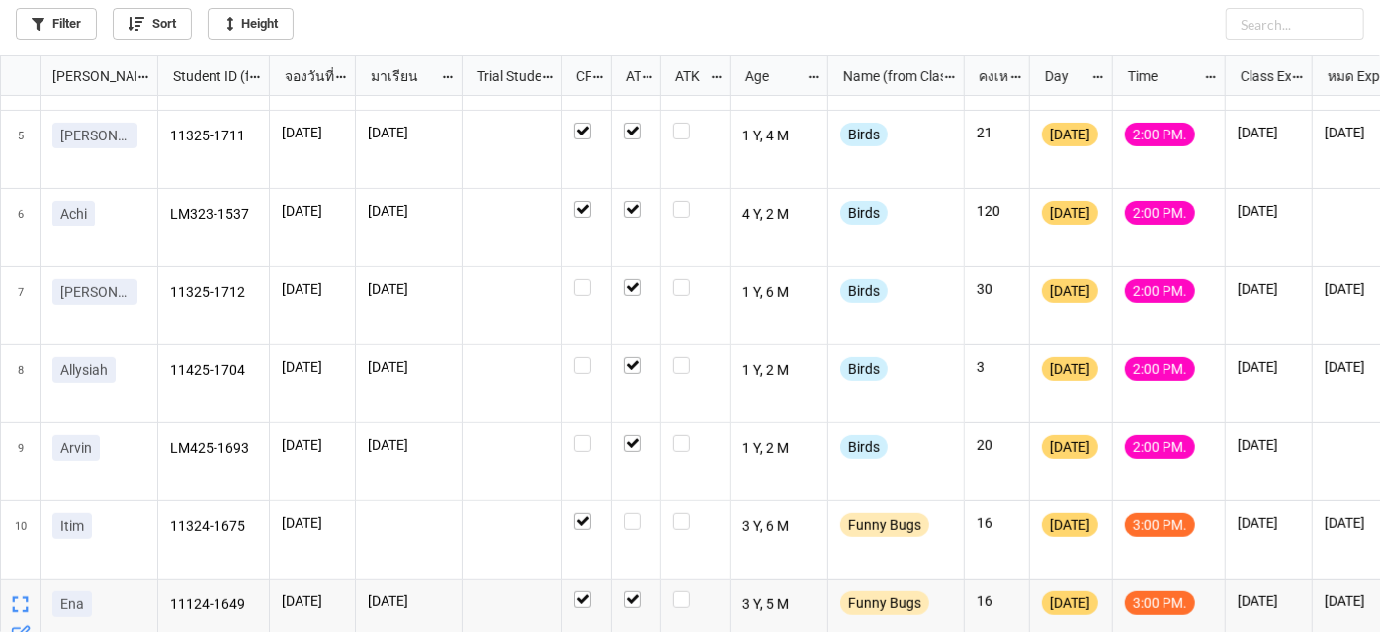
scroll to position [296, 0]
